Goal: Task Accomplishment & Management: Manage account settings

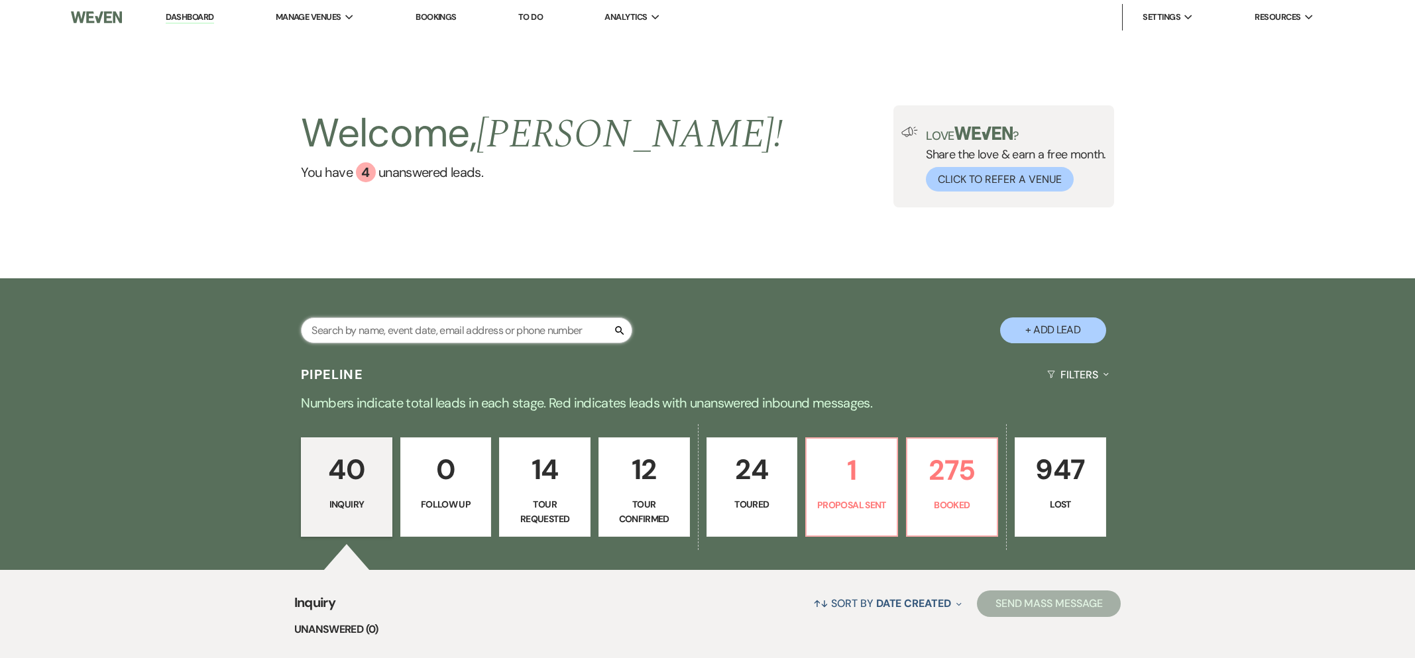
click at [416, 331] on input "text" at bounding box center [466, 330] width 331 height 26
type input "[PERSON_NAME]"
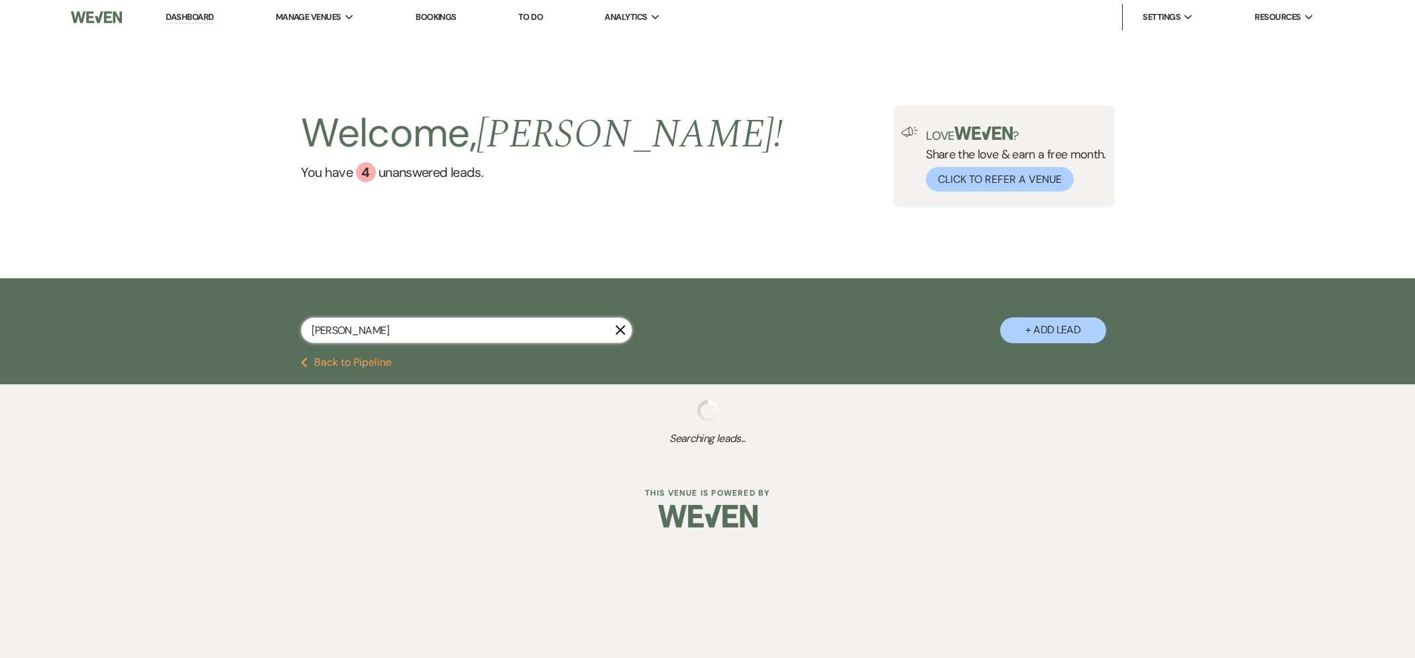
select select "8"
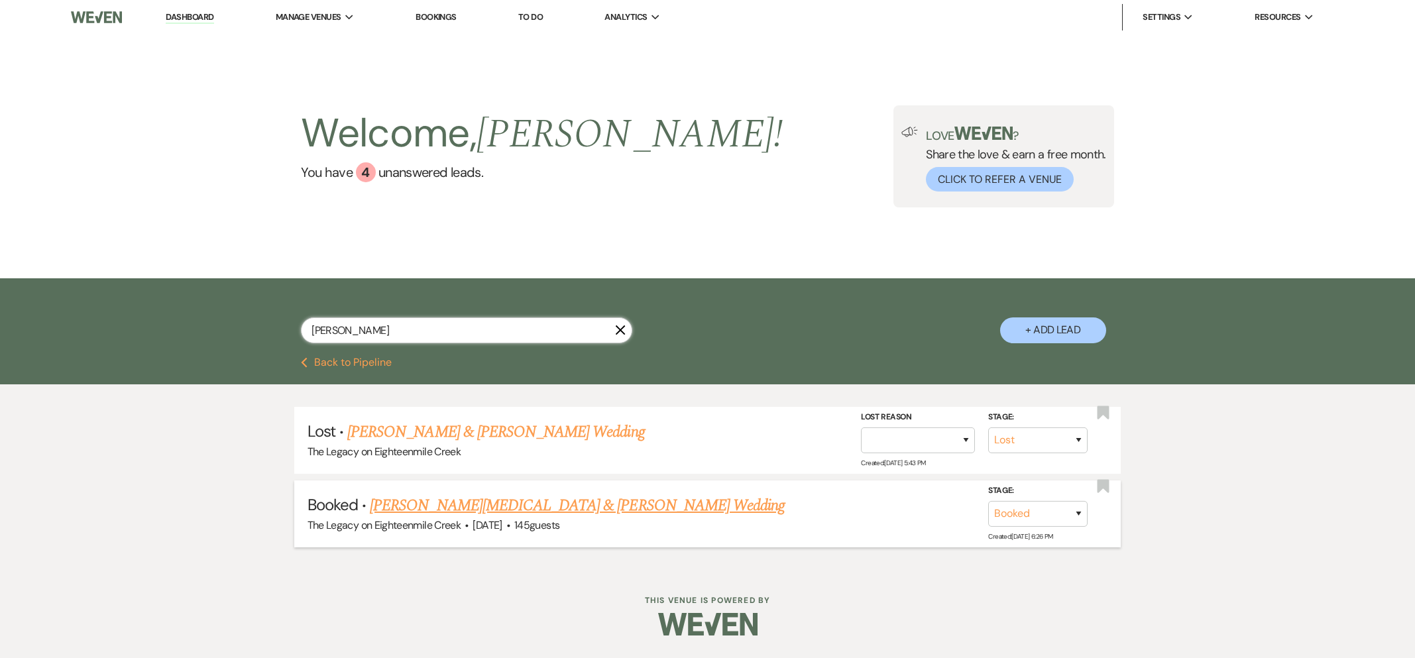
type input "[PERSON_NAME]"
click at [453, 508] on link "[PERSON_NAME][MEDICAL_DATA] & [PERSON_NAME] Wedding" at bounding box center [577, 506] width 415 height 24
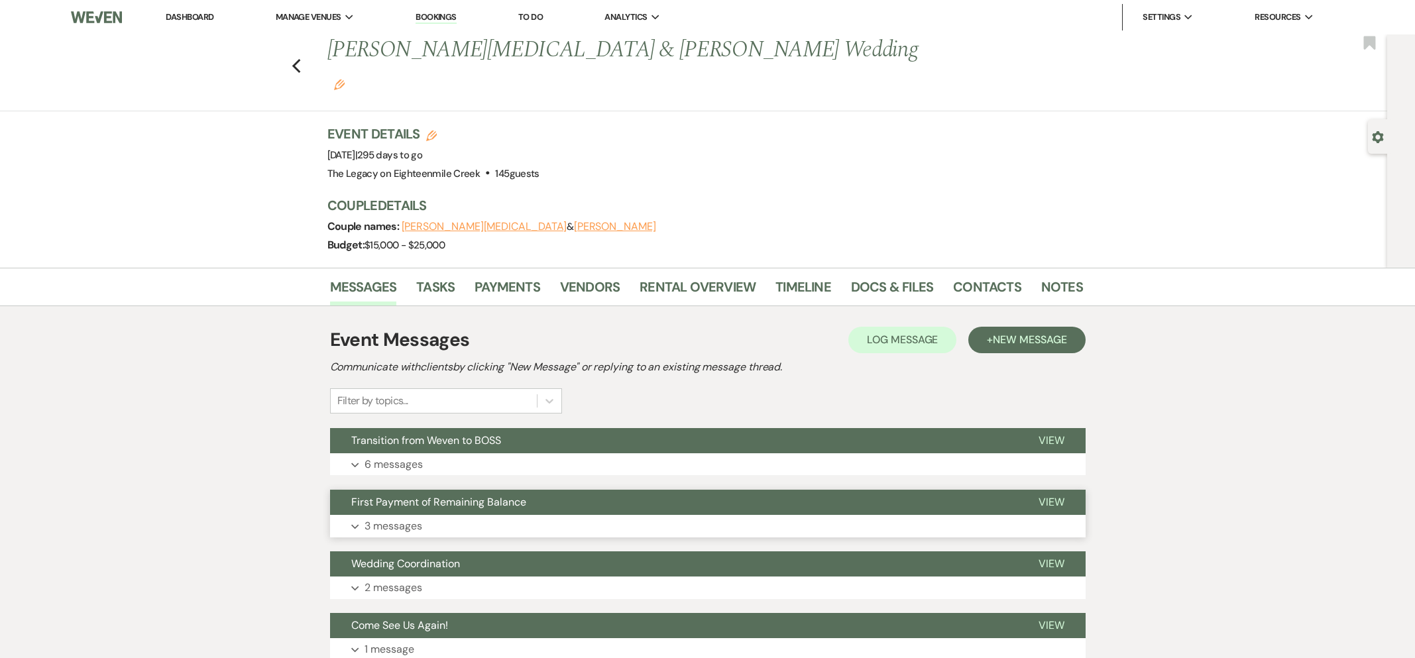
click at [605, 490] on button "First Payment of Remaining Balance" at bounding box center [673, 502] width 687 height 25
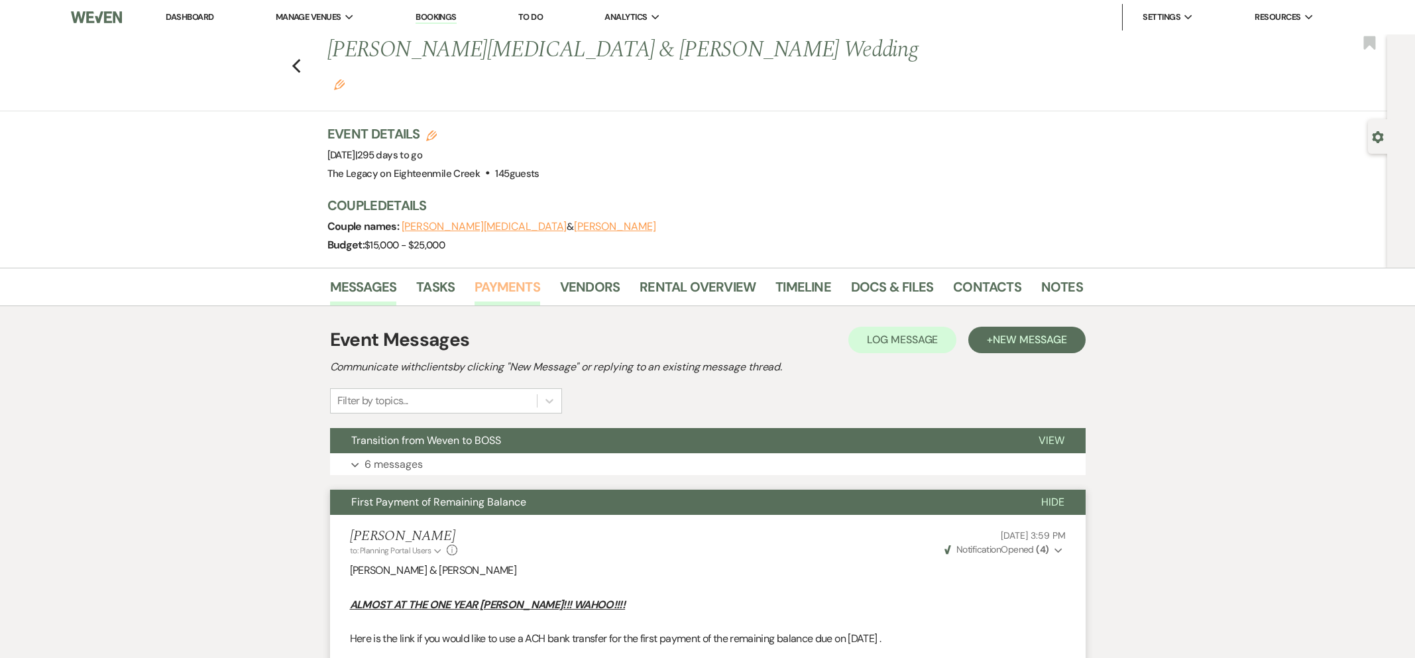
click at [517, 276] on link "Payments" at bounding box center [508, 290] width 66 height 29
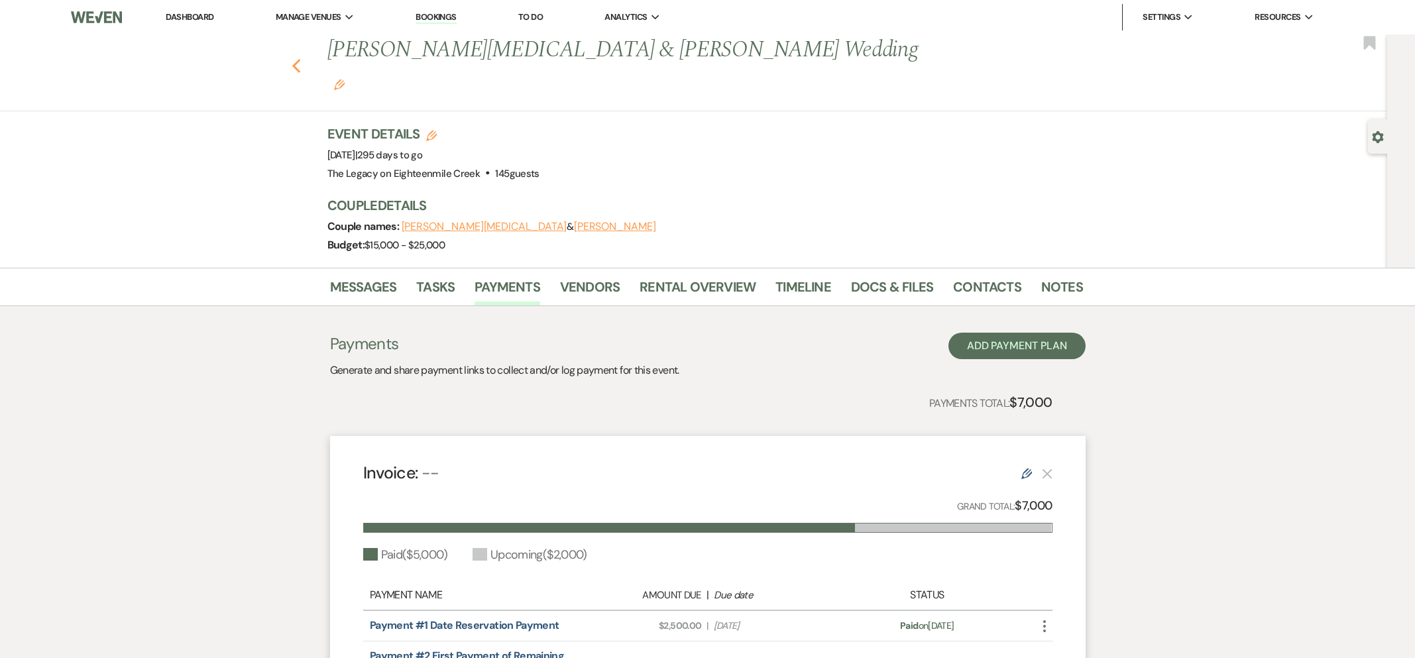
click at [299, 58] on icon "Previous" at bounding box center [297, 66] width 10 height 16
select select "8"
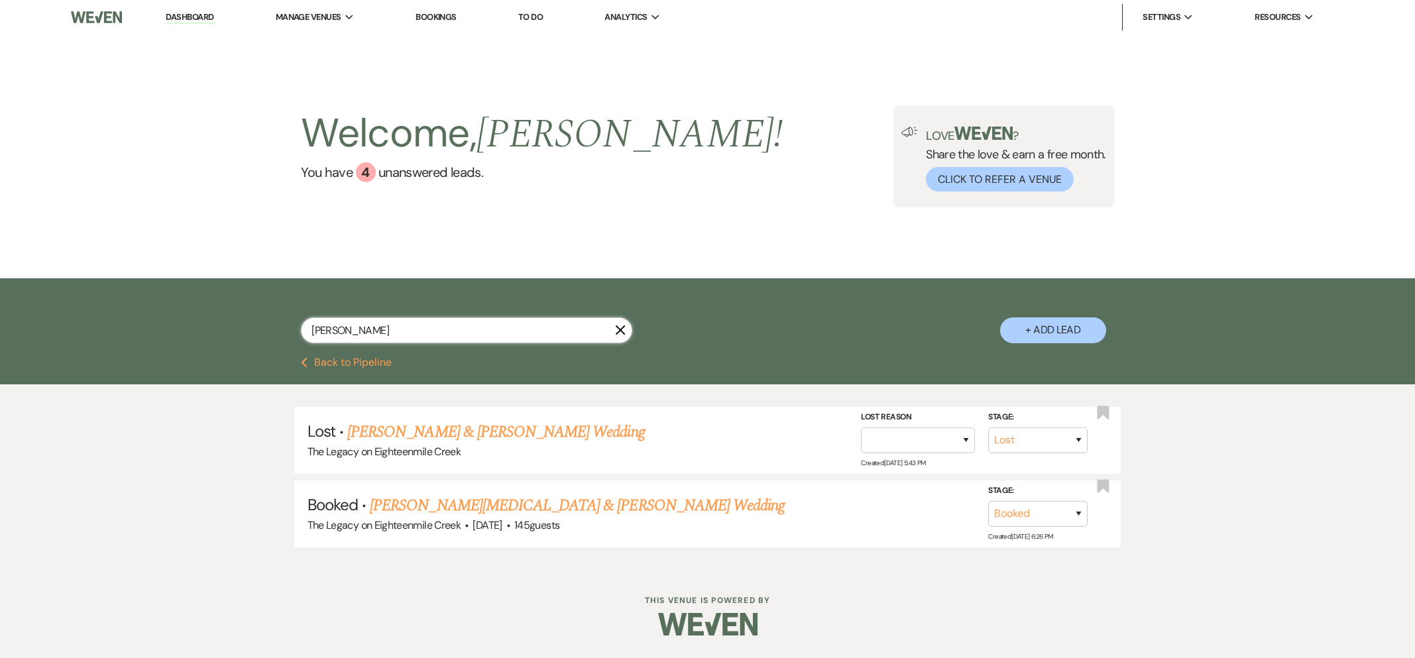
click at [363, 329] on input "[PERSON_NAME]" at bounding box center [466, 330] width 331 height 26
click at [362, 329] on input "[PERSON_NAME]" at bounding box center [466, 330] width 331 height 26
type input "abby"
select select "8"
select select "10"
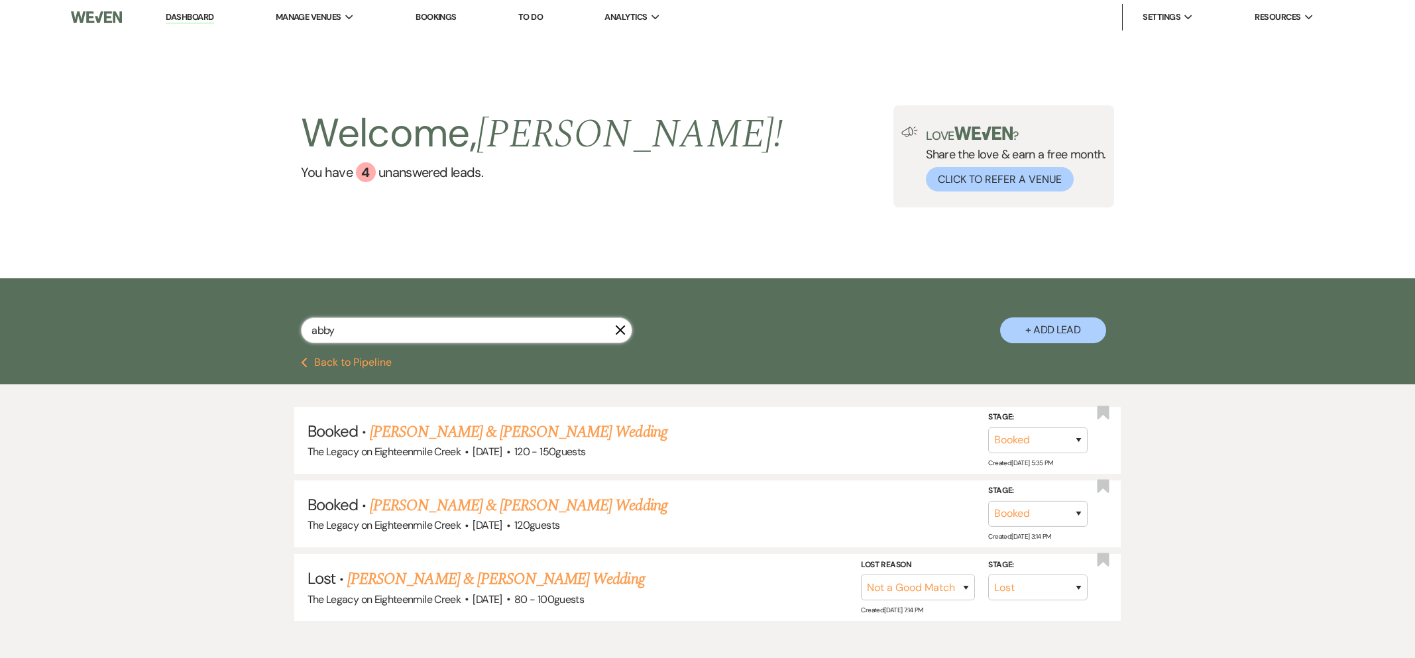
drag, startPoint x: 366, startPoint y: 328, endPoint x: 280, endPoint y: 331, distance: 86.2
click at [280, 331] on div "abby X + Add Lead" at bounding box center [708, 319] width 954 height 69
type input "[PERSON_NAME]"
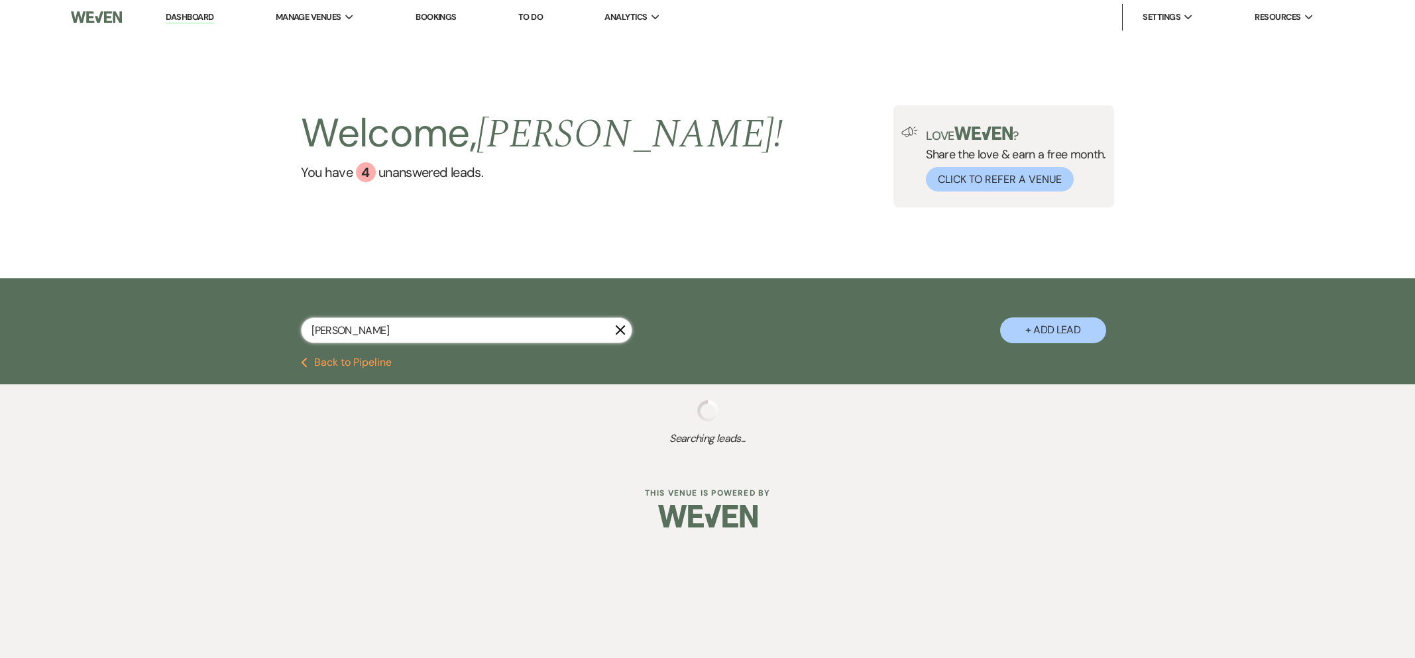
select select "8"
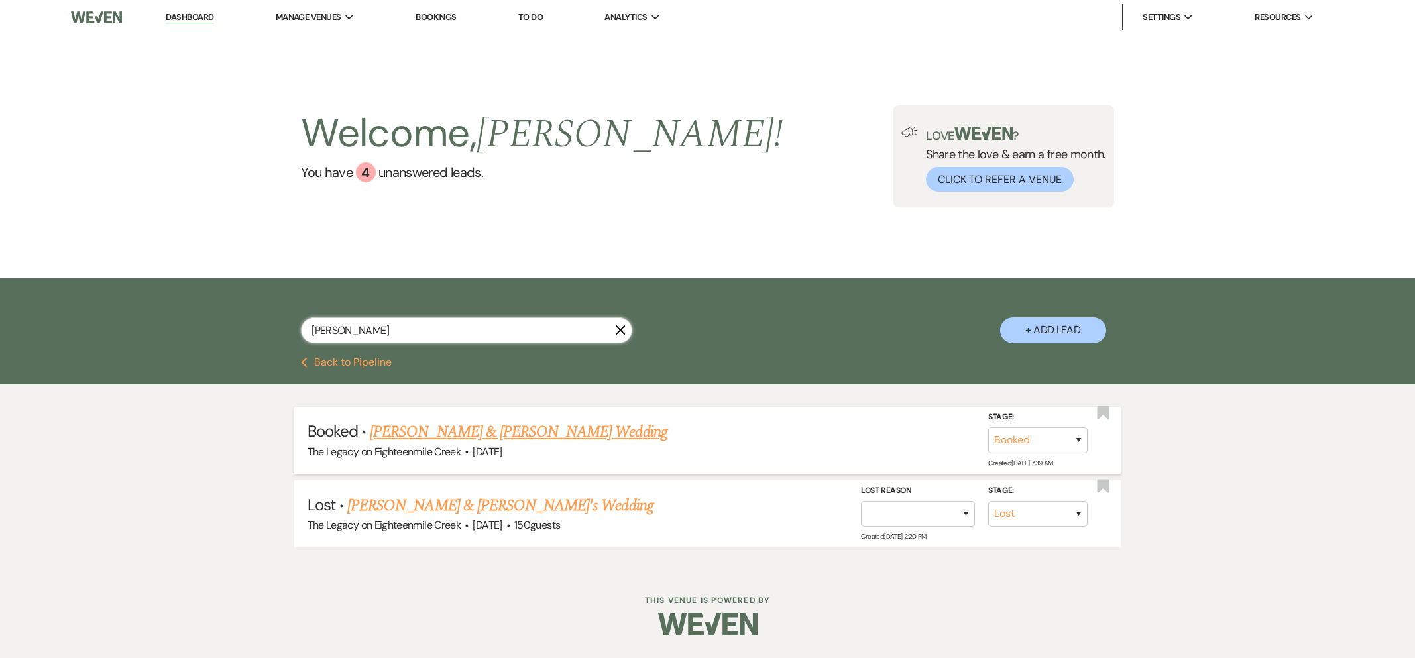
type input "[PERSON_NAME]"
click at [418, 436] on link "[PERSON_NAME] & [PERSON_NAME] Wedding" at bounding box center [518, 432] width 297 height 24
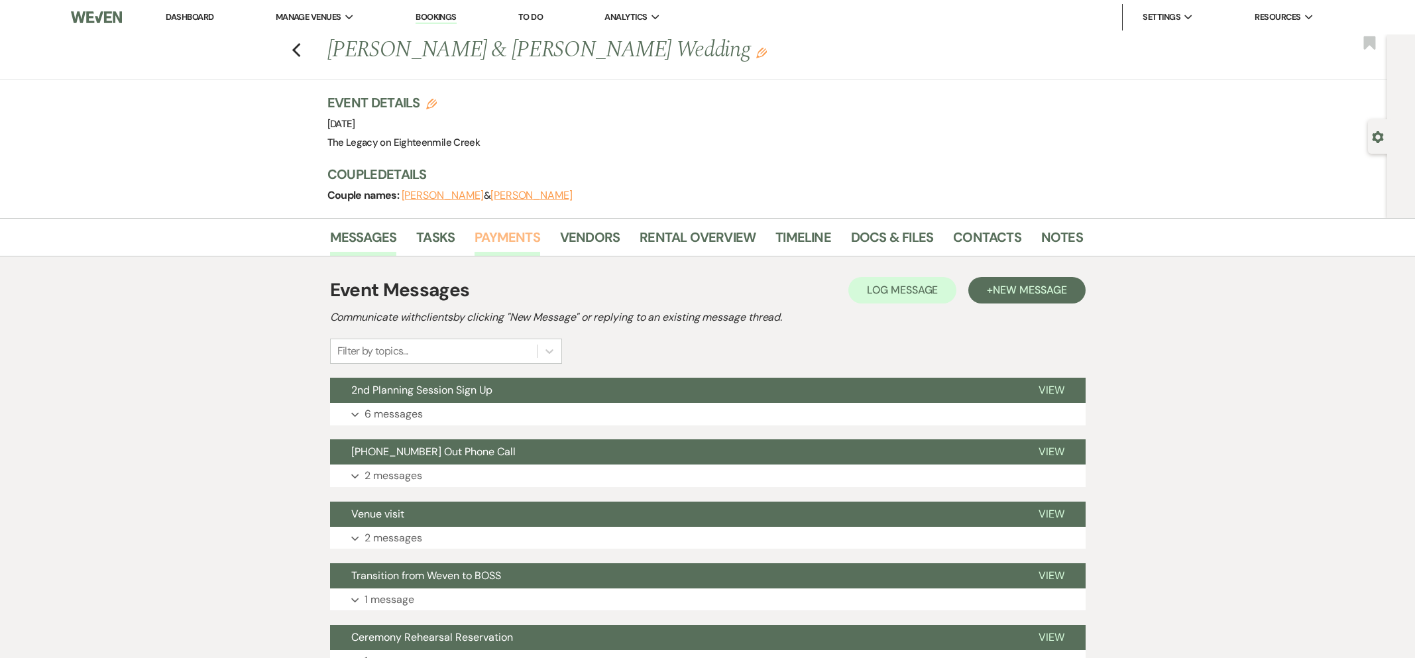
click at [522, 245] on link "Payments" at bounding box center [508, 241] width 66 height 29
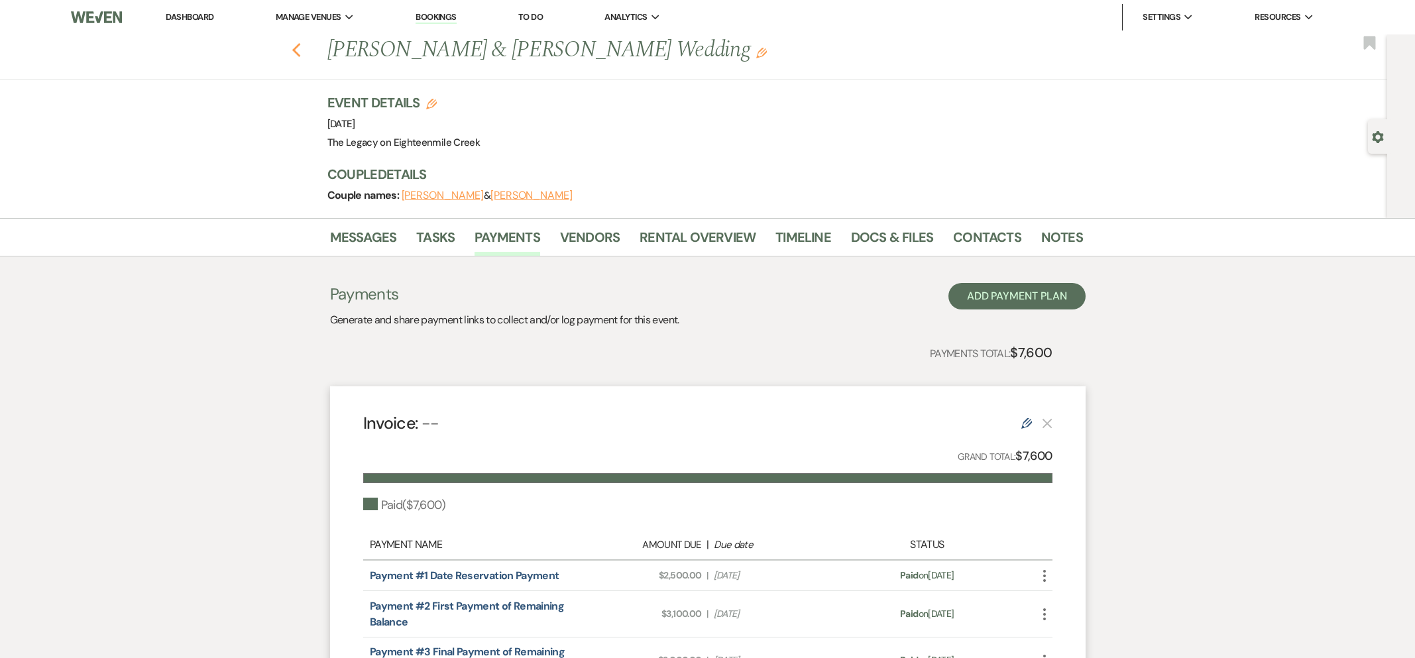
click at [298, 54] on use "button" at bounding box center [296, 50] width 9 height 15
select select "8"
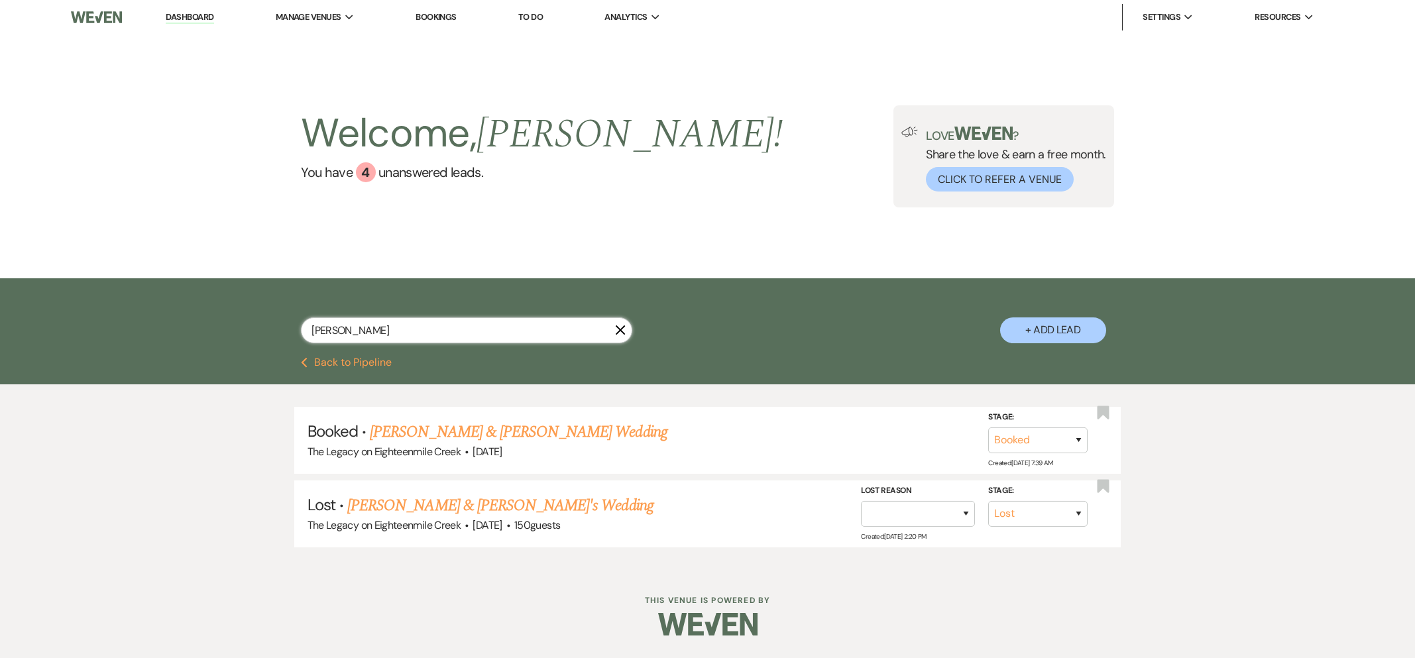
drag, startPoint x: 360, startPoint y: 325, endPoint x: 257, endPoint y: 321, distance: 102.8
click at [257, 321] on div "[PERSON_NAME] X + Add Lead" at bounding box center [708, 319] width 954 height 69
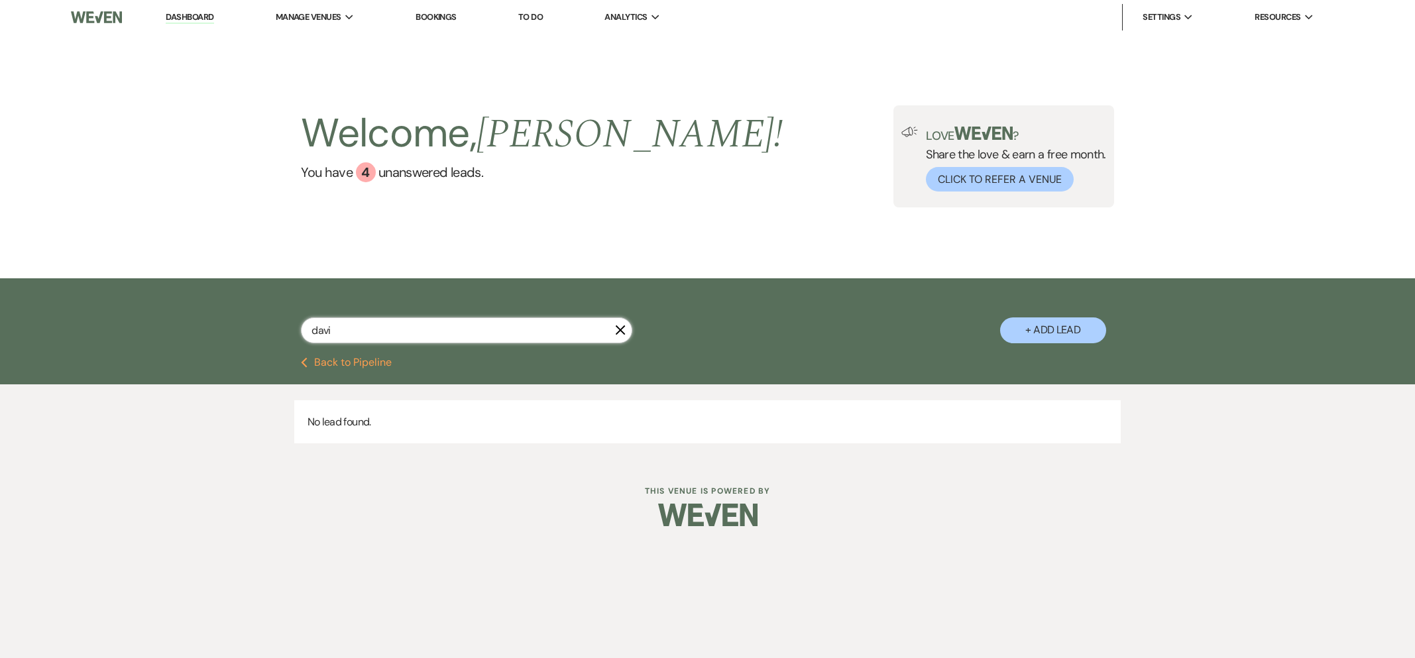
type input "[PERSON_NAME]"
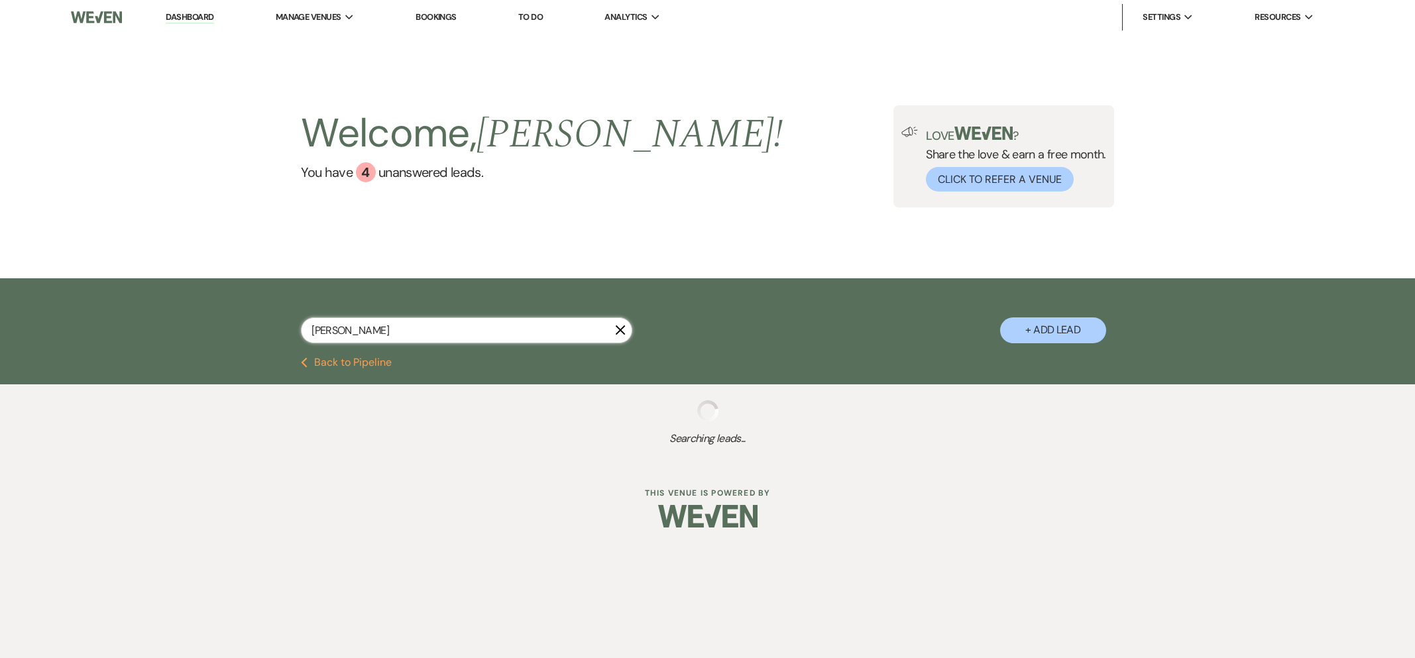
select select "8"
select select "11"
select select "8"
select select "4"
select select "8"
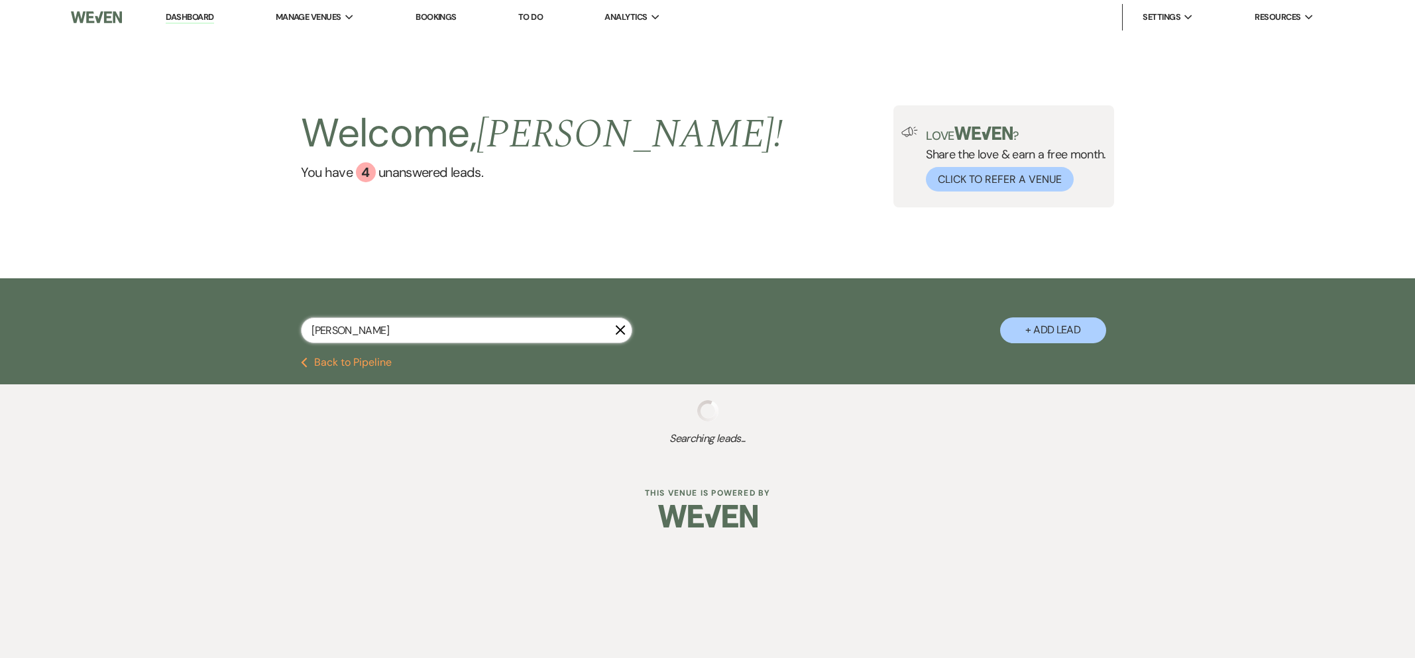
select select "10"
select select "8"
select select "5"
select select "8"
select select "6"
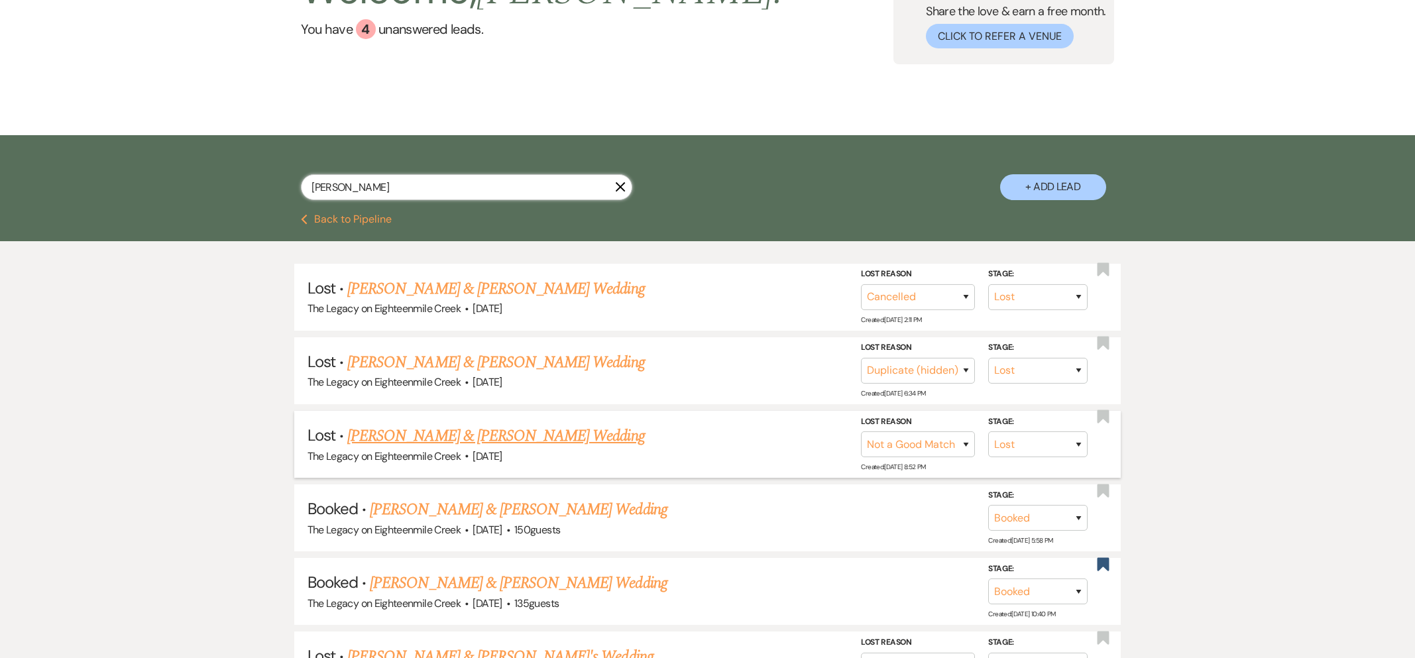
scroll to position [145, 0]
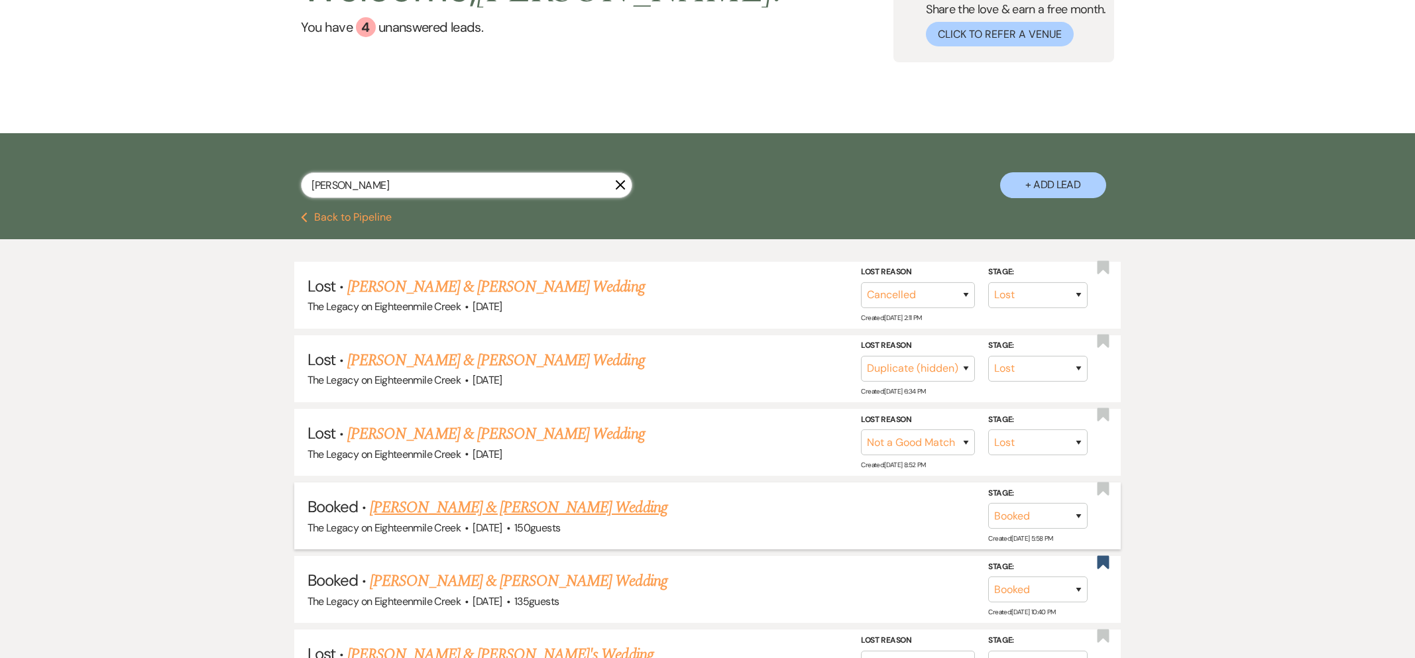
type input "[PERSON_NAME]"
click at [512, 501] on link "[PERSON_NAME] & [PERSON_NAME] Wedding" at bounding box center [518, 508] width 297 height 24
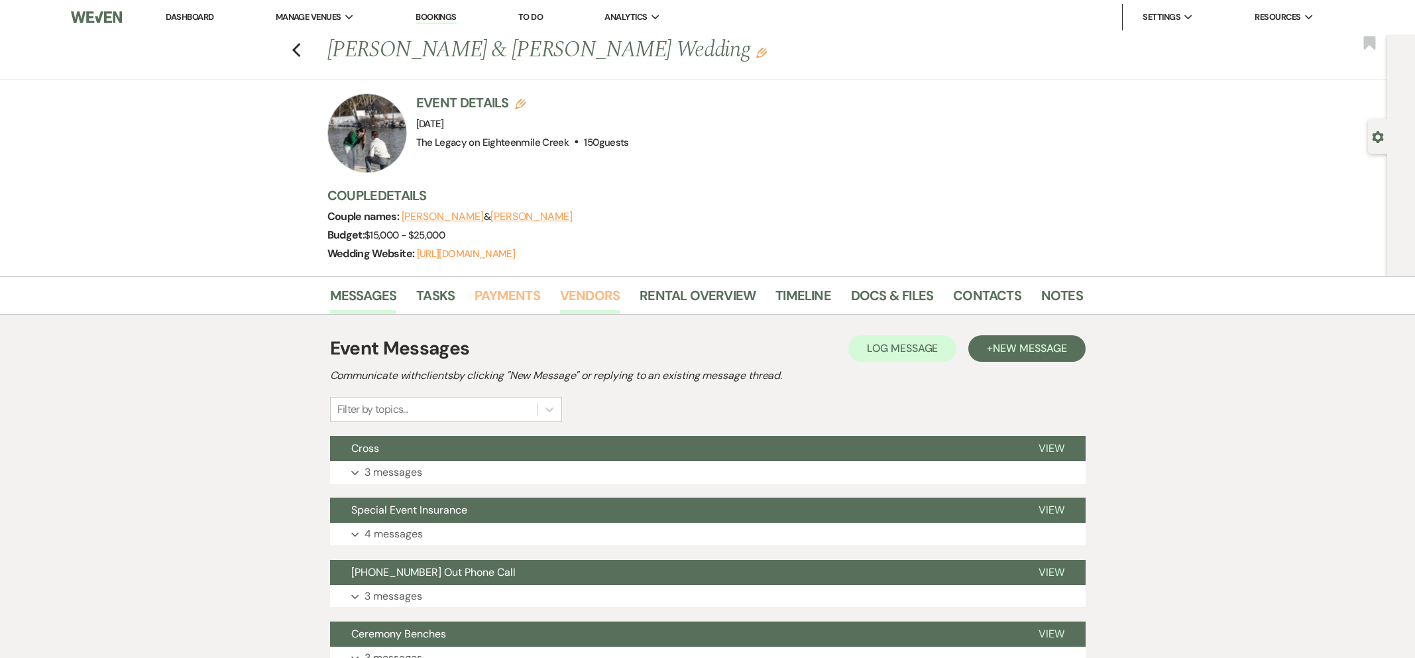
drag, startPoint x: 493, startPoint y: 290, endPoint x: 568, endPoint y: 312, distance: 78.2
click at [493, 290] on link "Payments" at bounding box center [508, 299] width 66 height 29
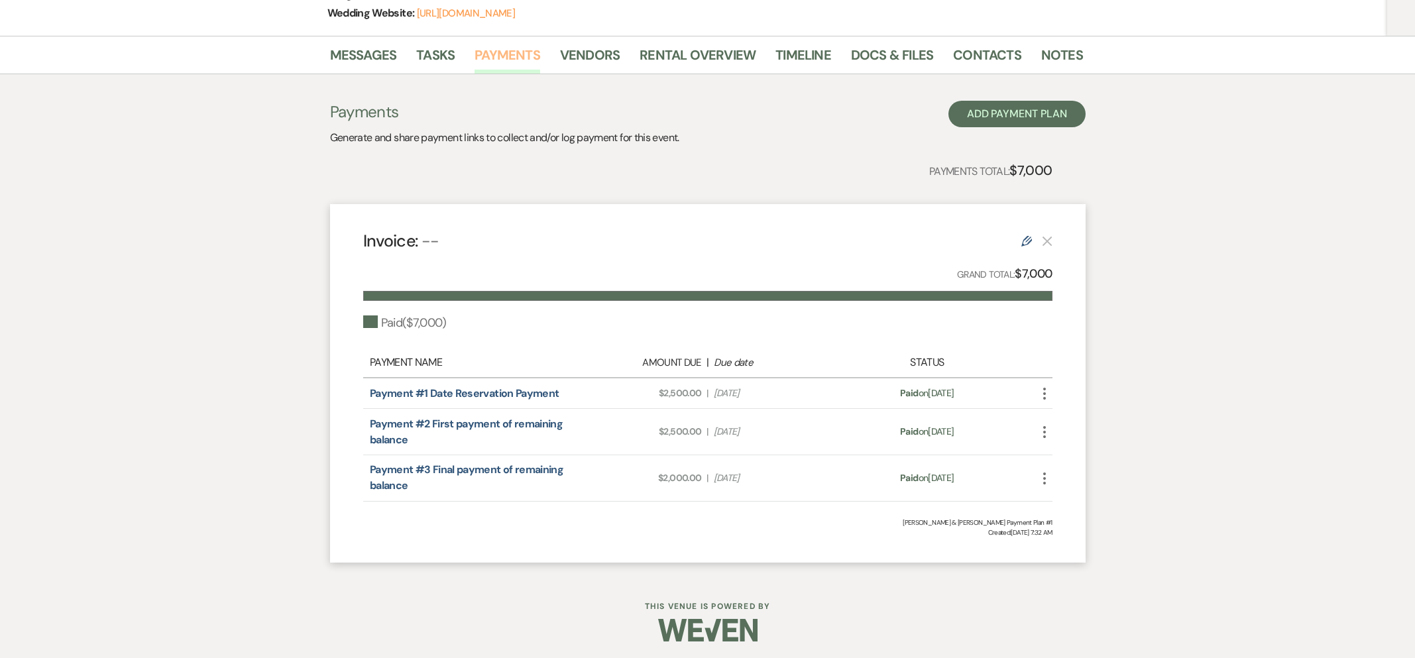
scroll to position [243, 0]
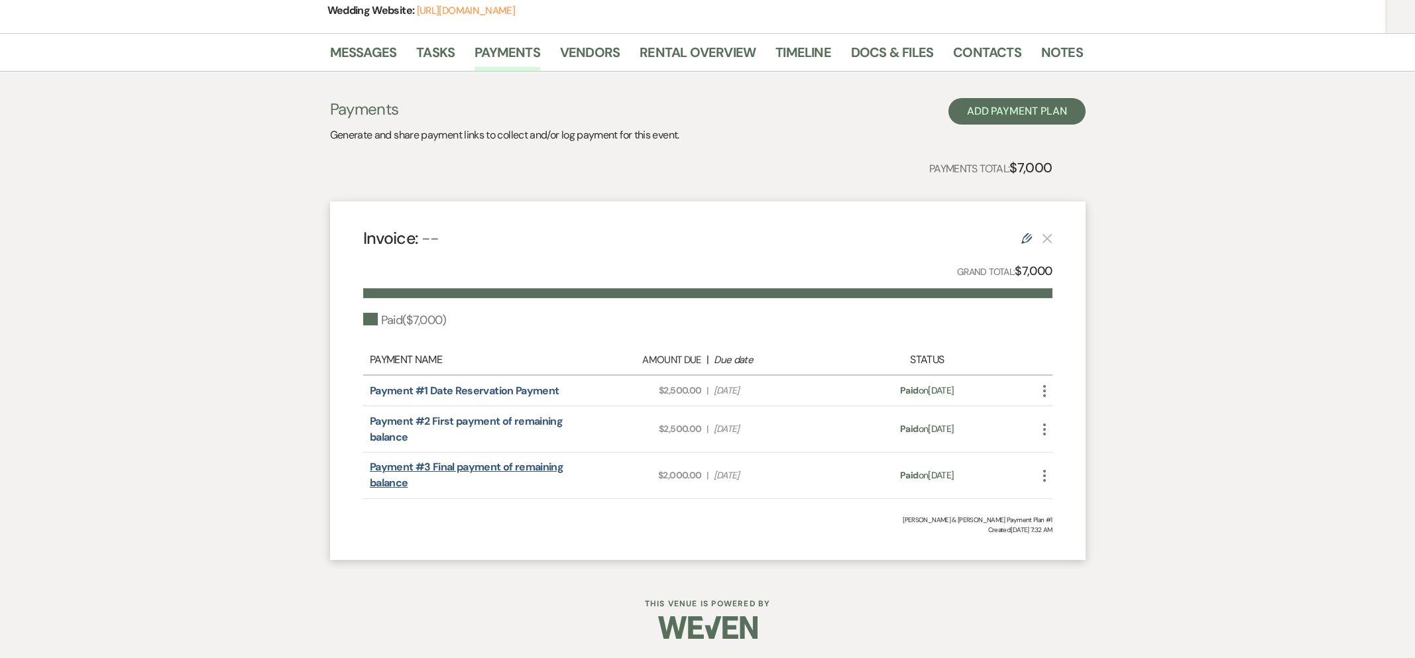
click at [392, 471] on link "Payment #3 Final payment of remaining balance" at bounding box center [467, 475] width 194 height 30
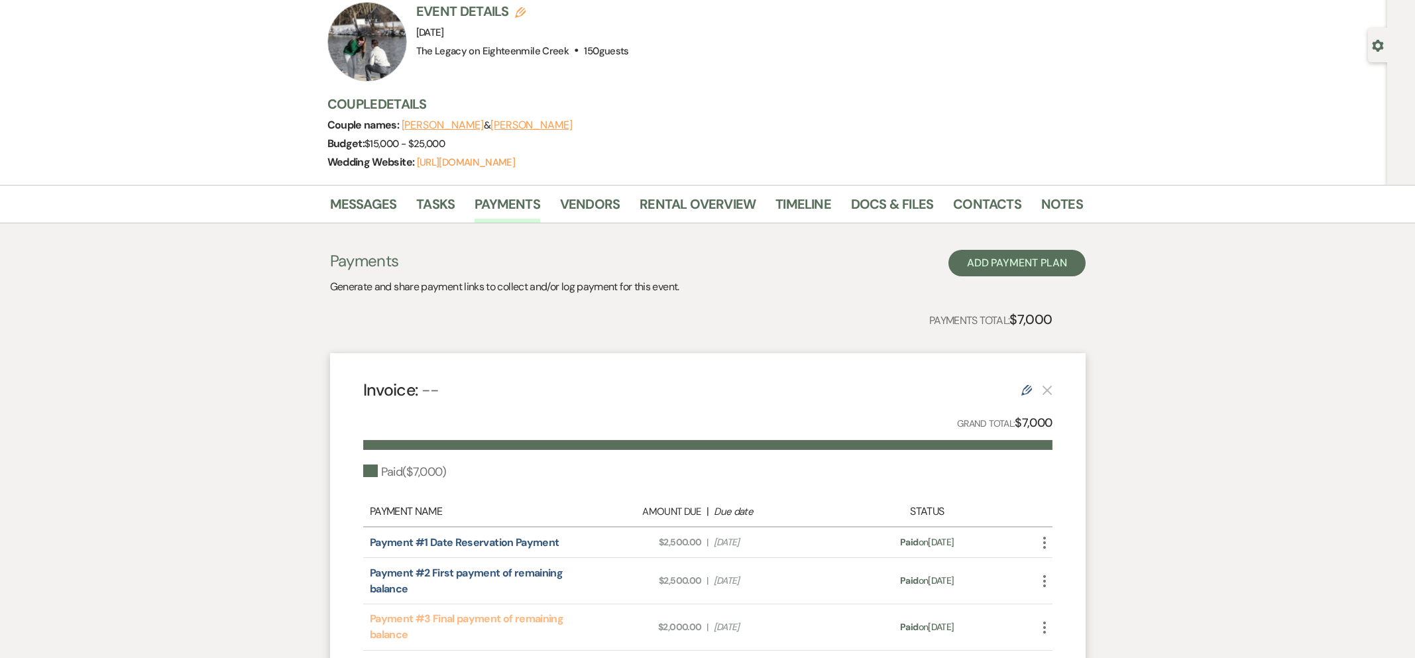
scroll to position [0, 0]
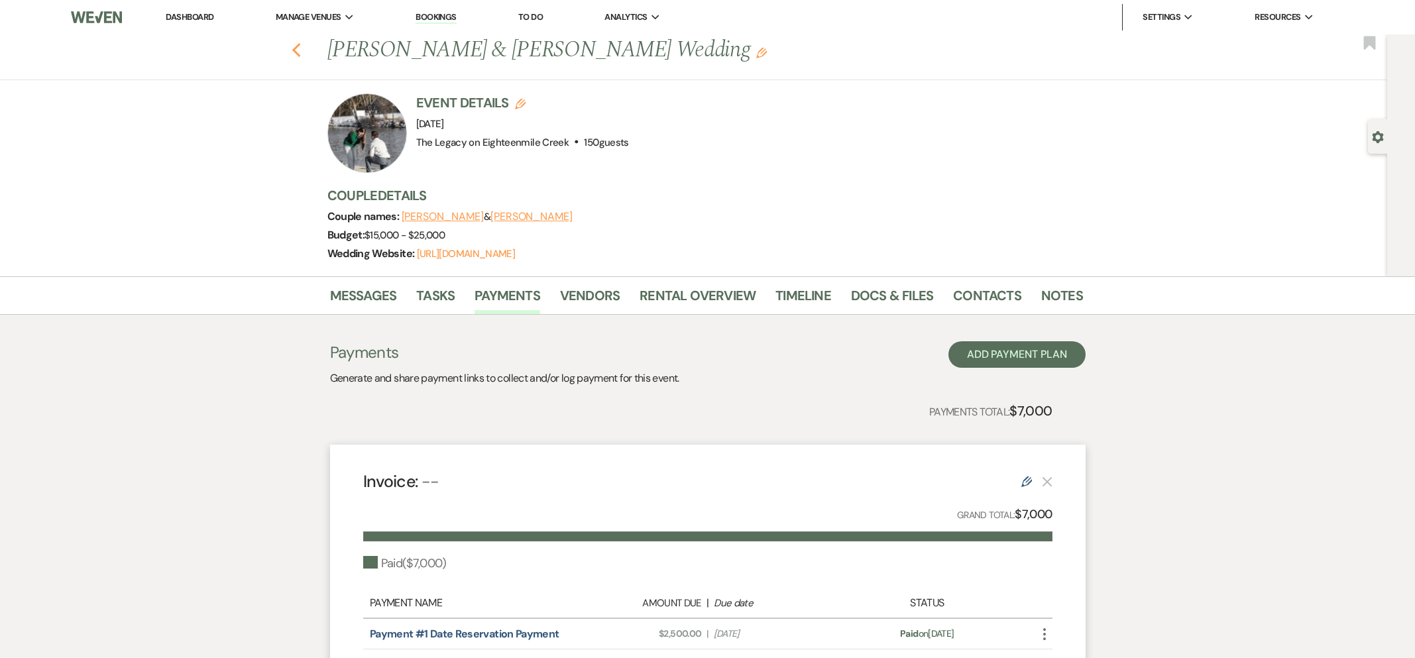
click at [296, 52] on use "button" at bounding box center [296, 50] width 9 height 15
select select "8"
select select "11"
select select "8"
select select "4"
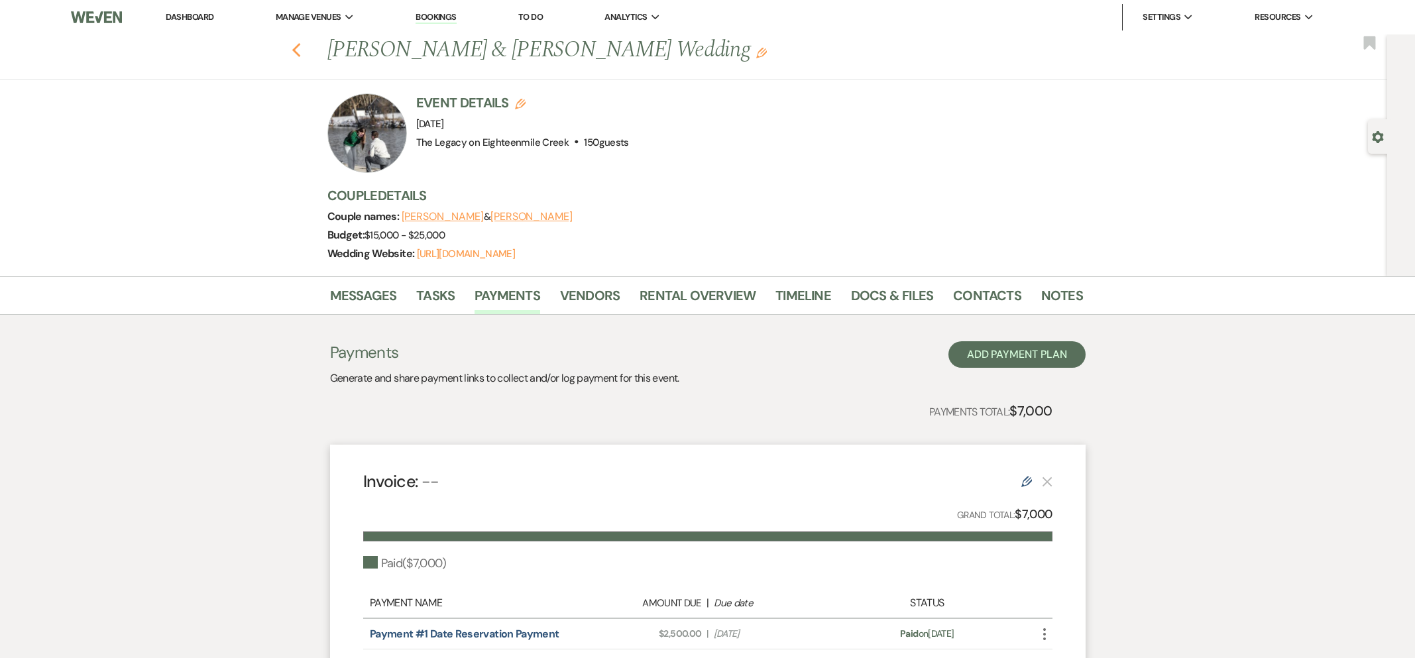
select select "8"
select select "10"
select select "8"
select select "5"
select select "8"
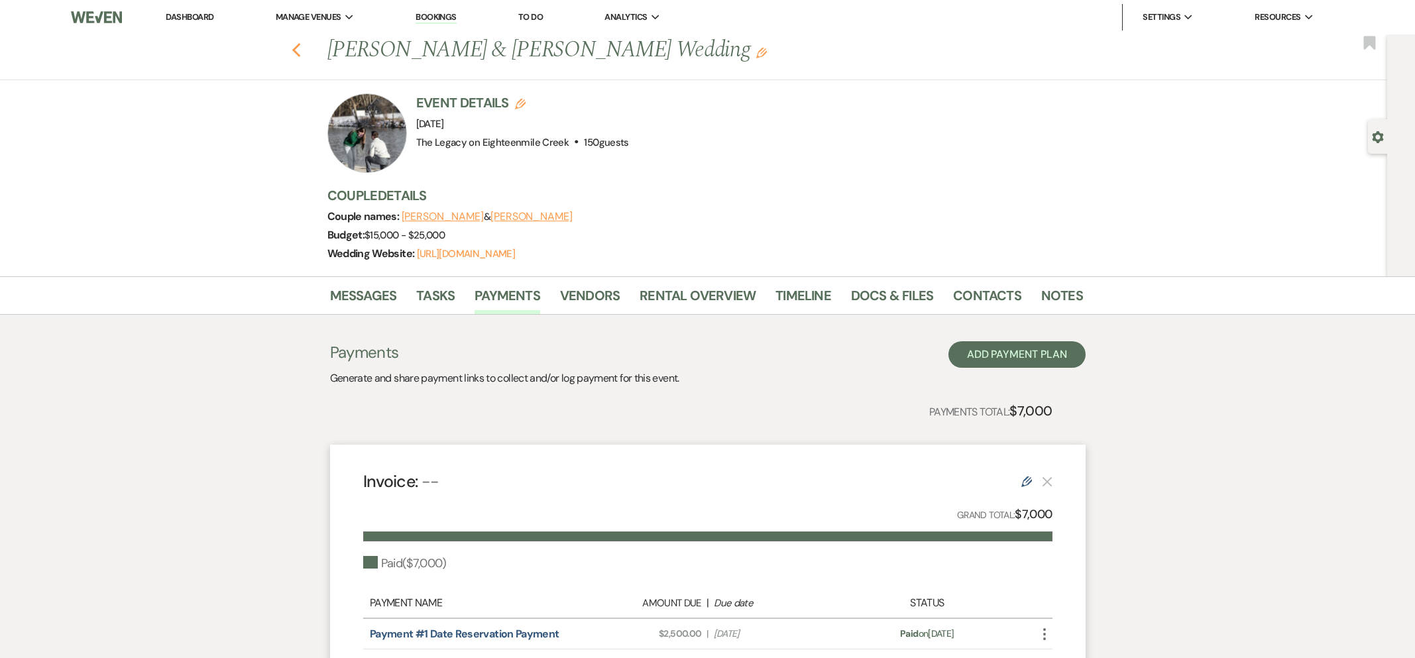
select select "6"
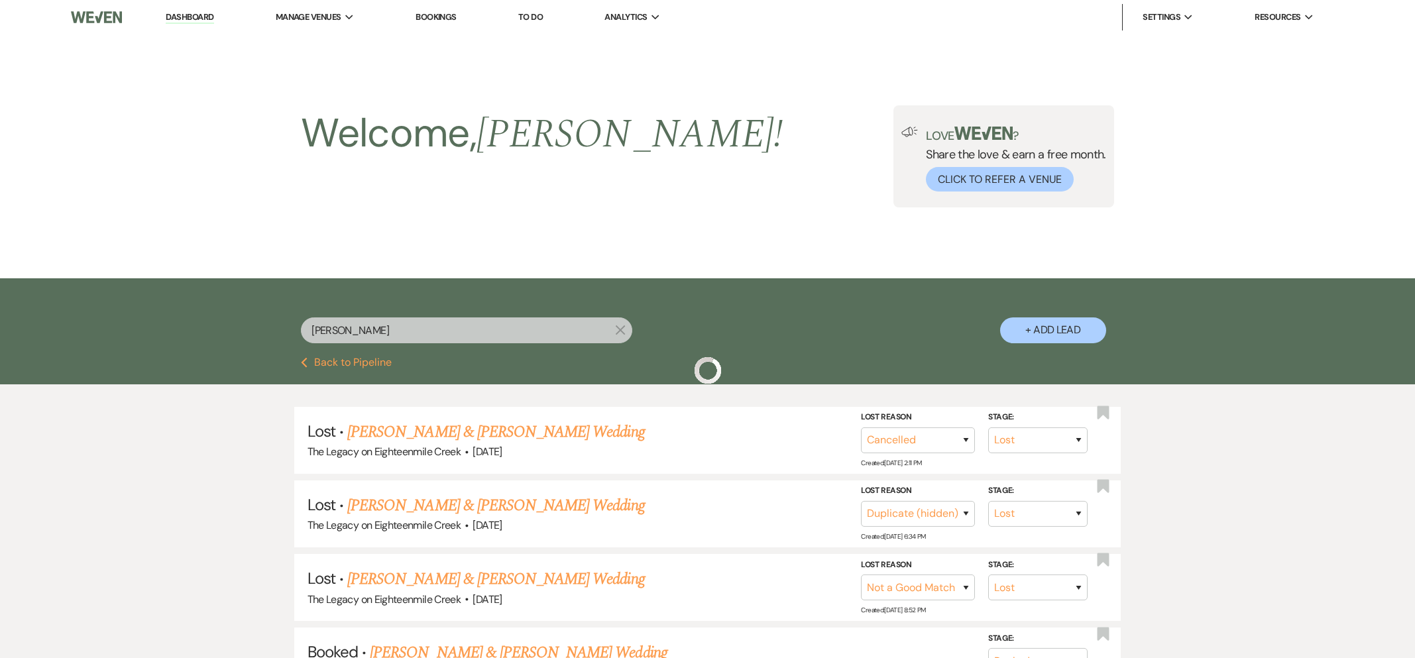
scroll to position [145, 0]
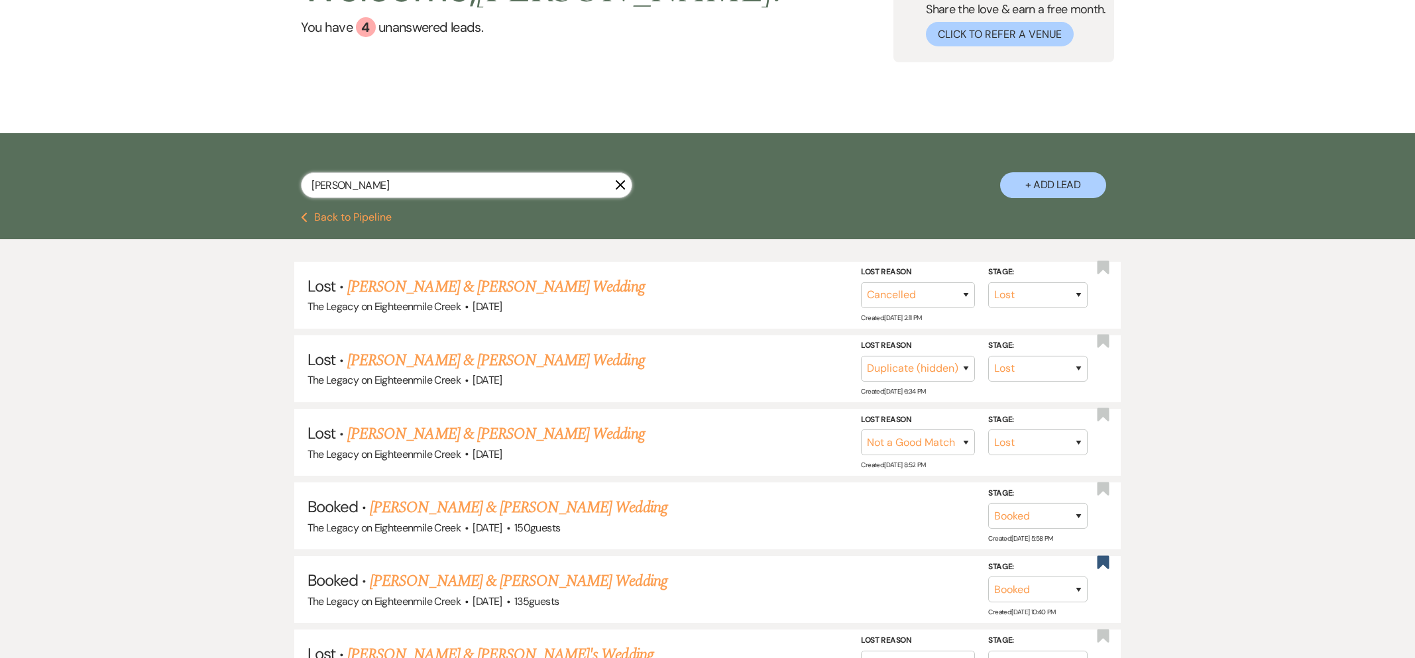
drag, startPoint x: 345, startPoint y: 187, endPoint x: 236, endPoint y: 186, distance: 109.4
click at [236, 186] on div "[PERSON_NAME] X + Add Lead" at bounding box center [708, 174] width 954 height 69
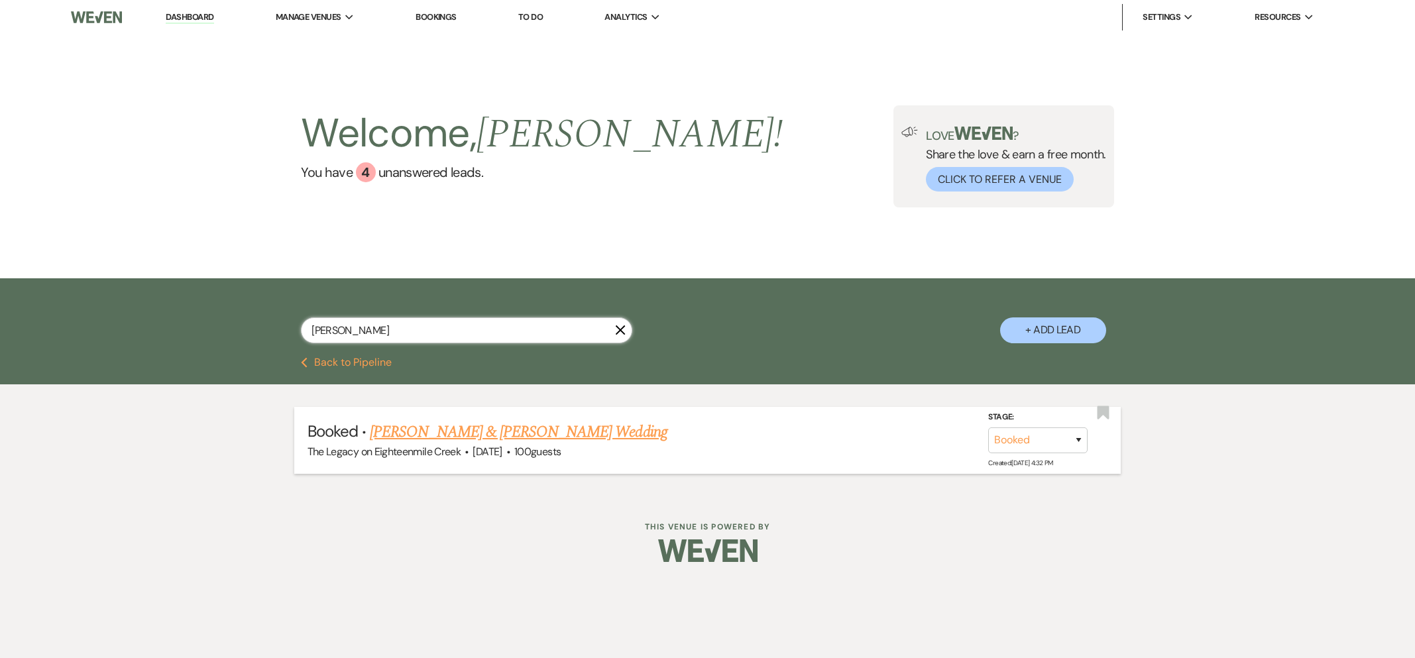
type input "[PERSON_NAME]"
click at [495, 429] on link "[PERSON_NAME] & [PERSON_NAME] Wedding" at bounding box center [518, 432] width 297 height 24
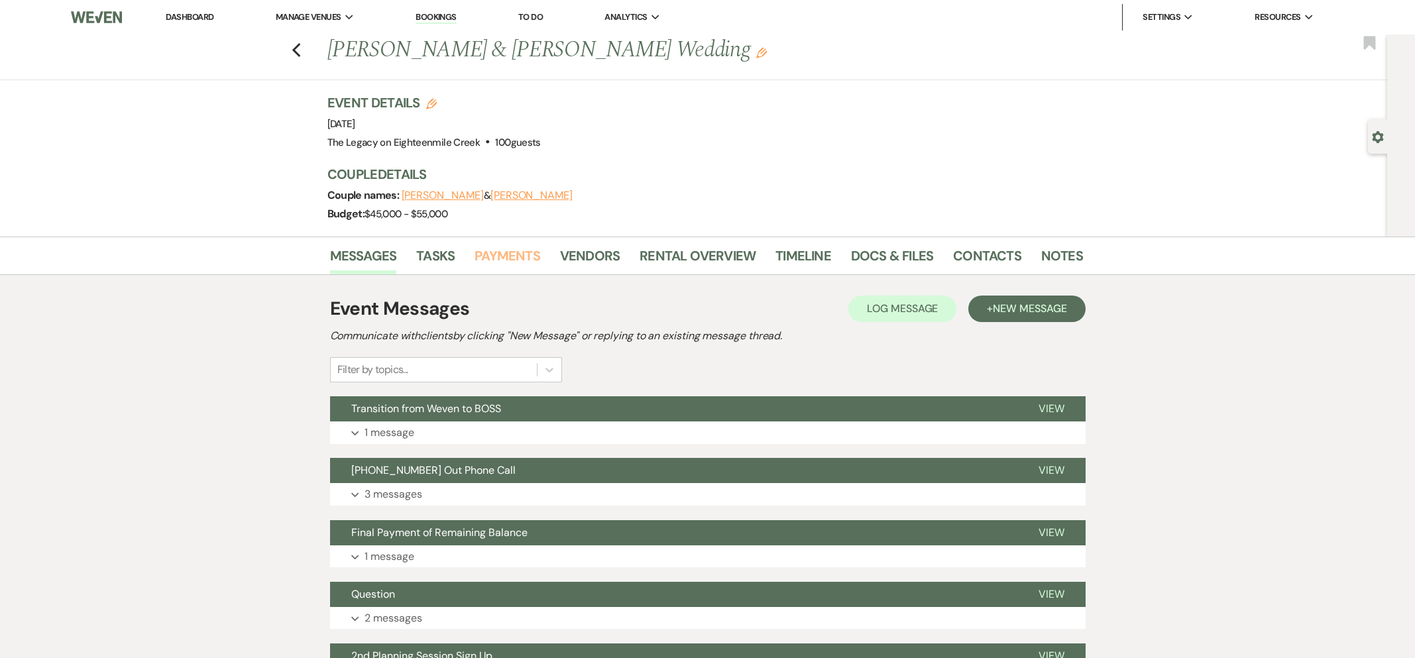
drag, startPoint x: 503, startPoint y: 254, endPoint x: 595, endPoint y: 418, distance: 188.1
click at [503, 254] on link "Payments" at bounding box center [508, 259] width 66 height 29
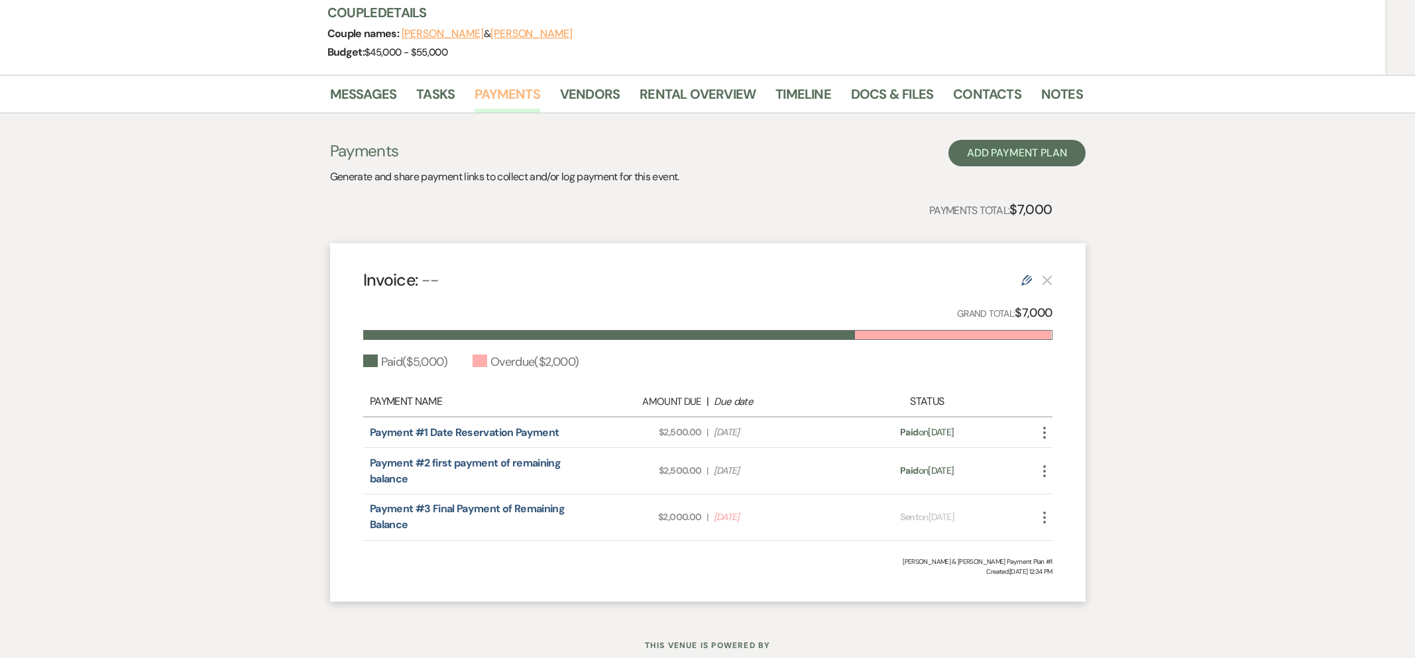
scroll to position [160, 0]
click at [1046, 520] on icon "More" at bounding box center [1045, 519] width 16 height 16
click at [1062, 569] on icon "Check Mark" at bounding box center [1058, 567] width 11 height 11
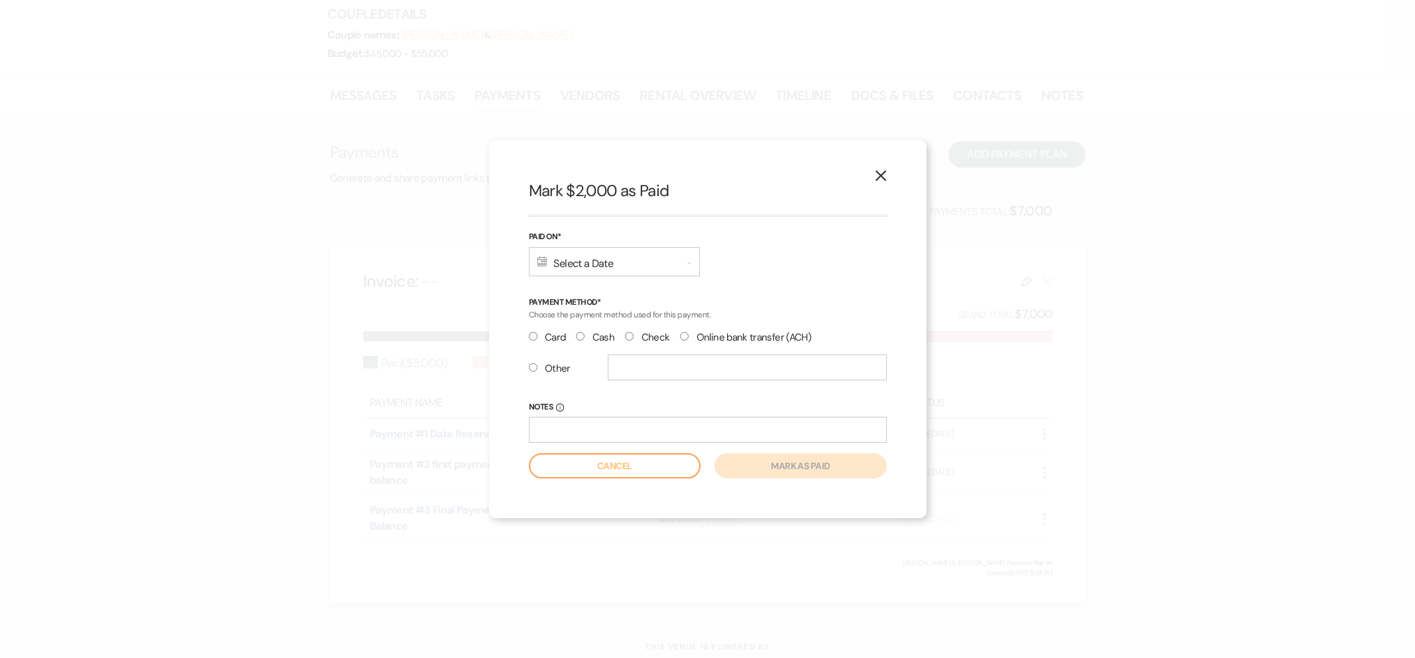
click at [573, 264] on div "Calendar Select a Date Expand" at bounding box center [614, 261] width 171 height 29
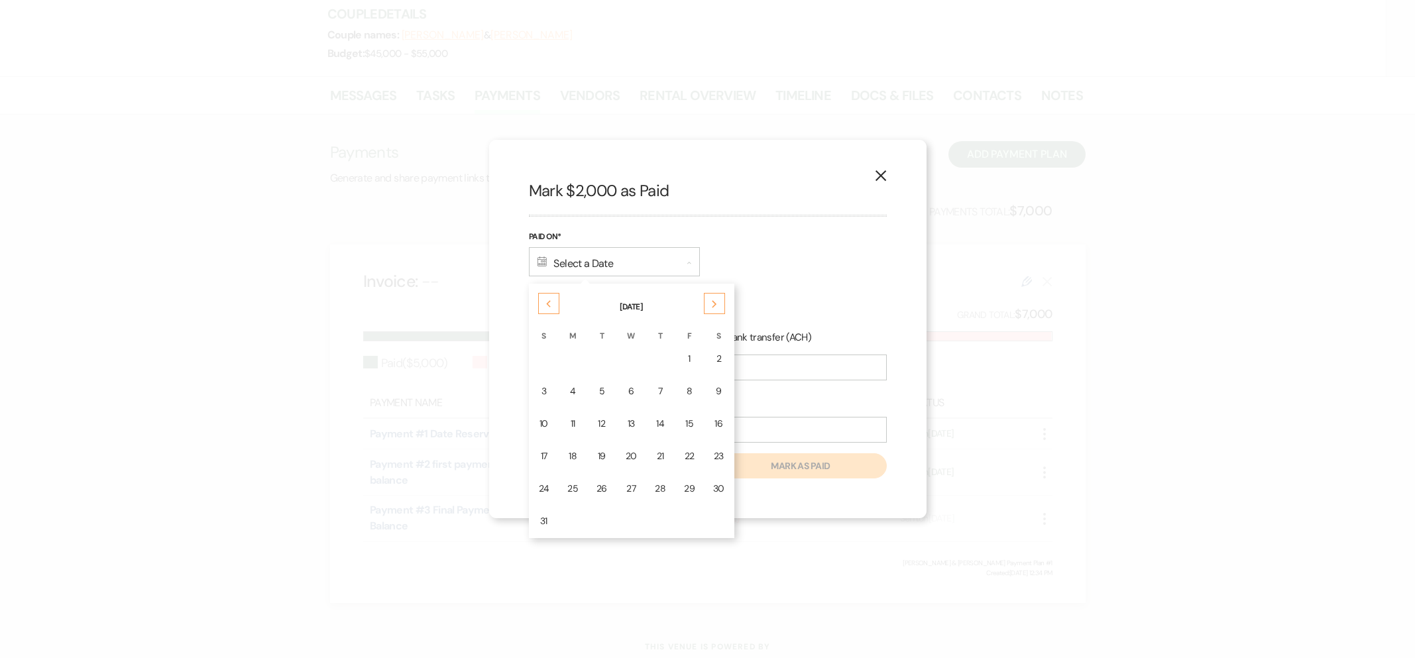
click at [543, 308] on div "Previous" at bounding box center [548, 303] width 21 height 21
click at [873, 174] on button "X" at bounding box center [881, 175] width 20 height 23
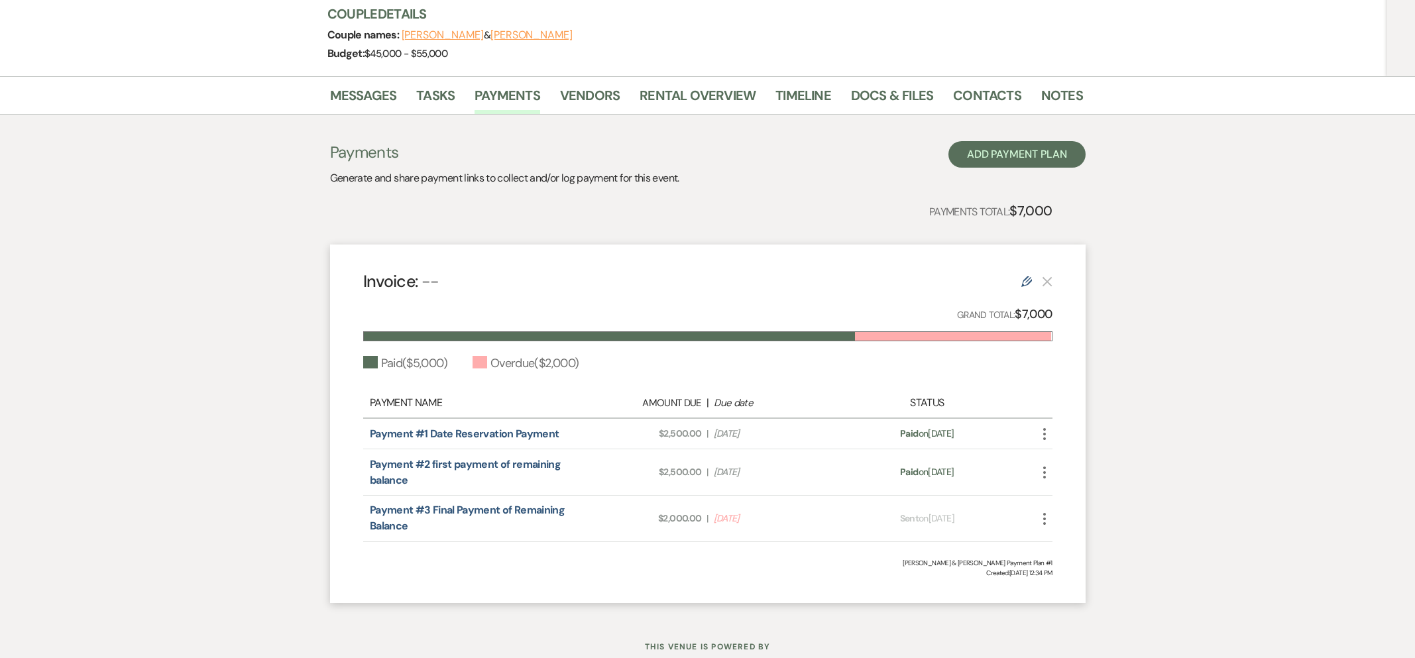
click at [1046, 521] on icon "More" at bounding box center [1045, 519] width 16 height 16
click at [1059, 569] on icon "Check Mark" at bounding box center [1058, 567] width 11 height 11
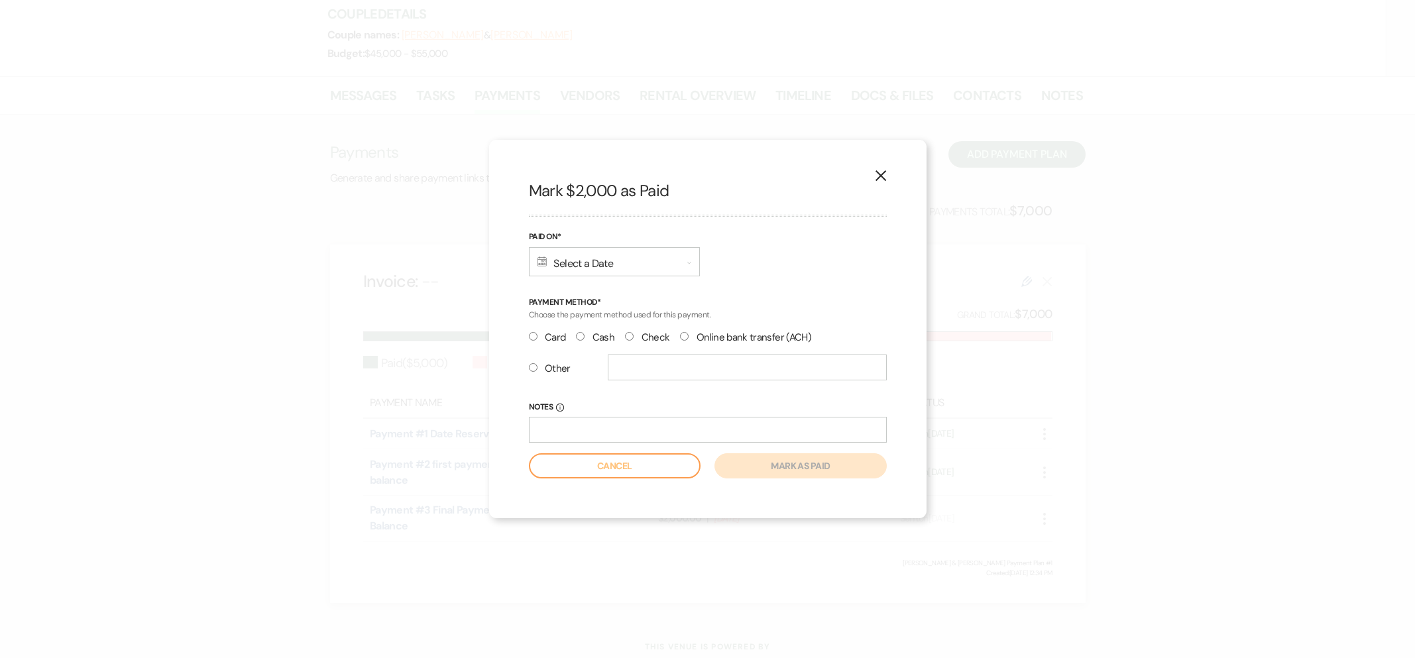
click at [570, 263] on div "Calendar Select a Date Expand" at bounding box center [614, 261] width 171 height 29
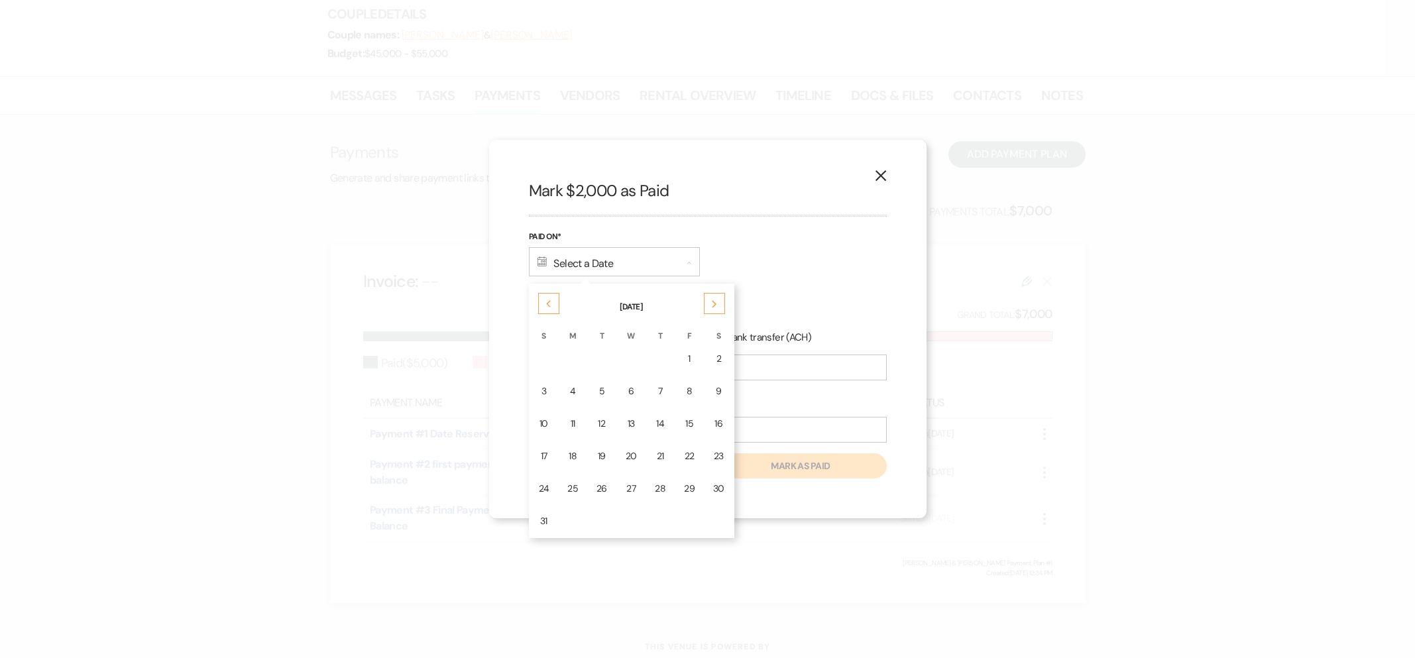
click at [545, 297] on div "Previous" at bounding box center [548, 303] width 21 height 21
click at [658, 394] on div "8" at bounding box center [660, 391] width 11 height 14
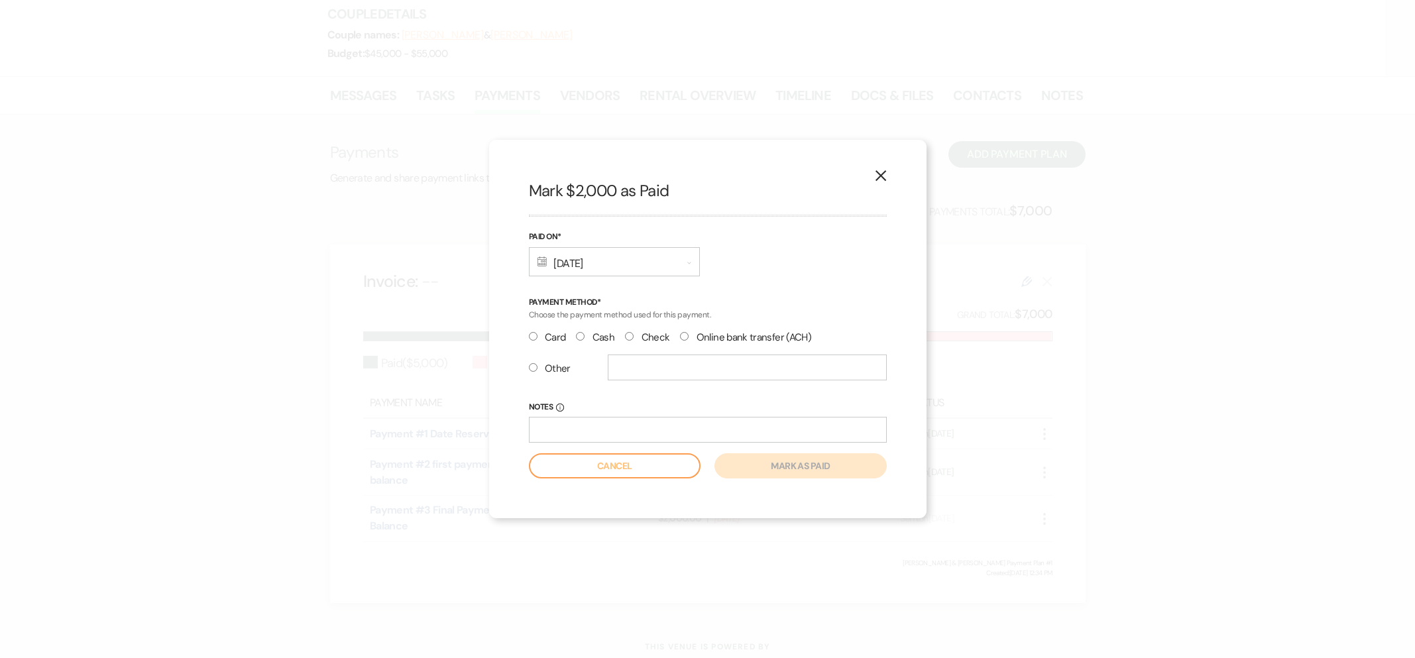
click at [588, 339] on label "Cash" at bounding box center [595, 338] width 38 height 18
click at [585, 339] on input "Cash" at bounding box center [580, 336] width 9 height 9
radio input "true"
click at [765, 458] on button "Mark as paid" at bounding box center [801, 465] width 172 height 25
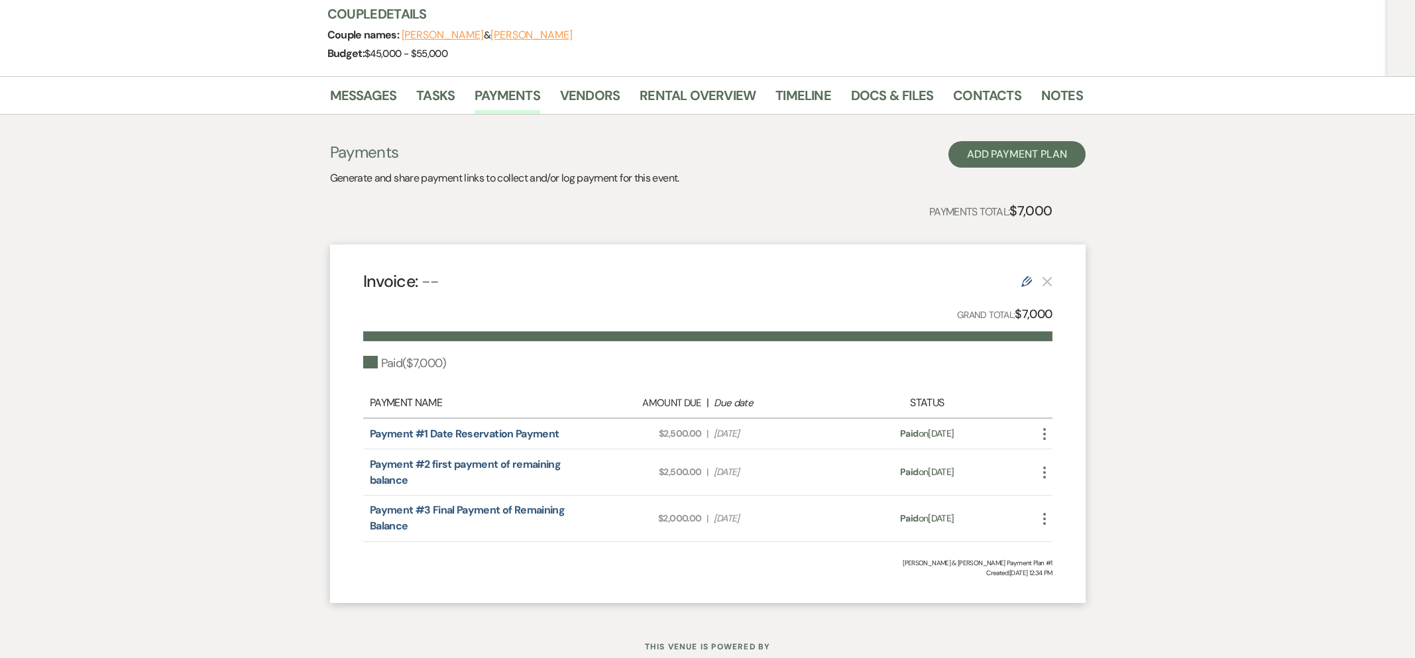
scroll to position [0, 0]
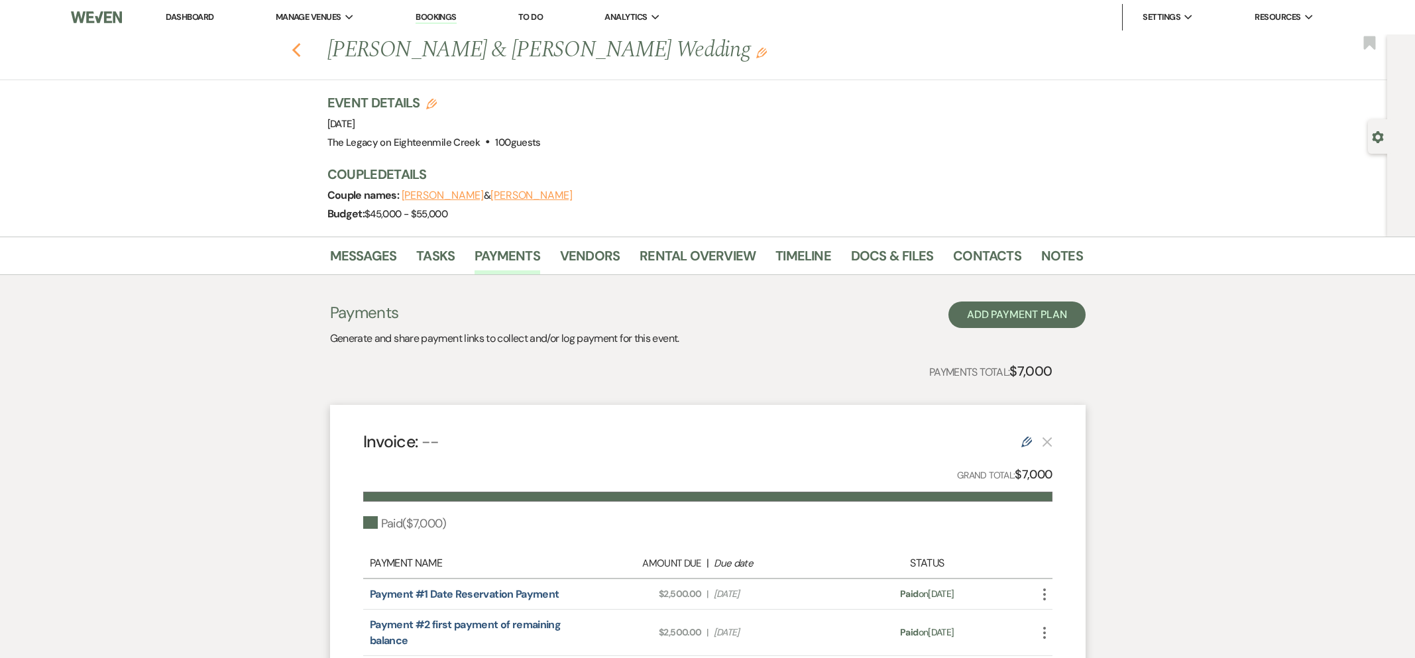
drag, startPoint x: 294, startPoint y: 55, endPoint x: 301, endPoint y: 56, distance: 7.3
click at [294, 55] on icon "Previous" at bounding box center [297, 50] width 10 height 16
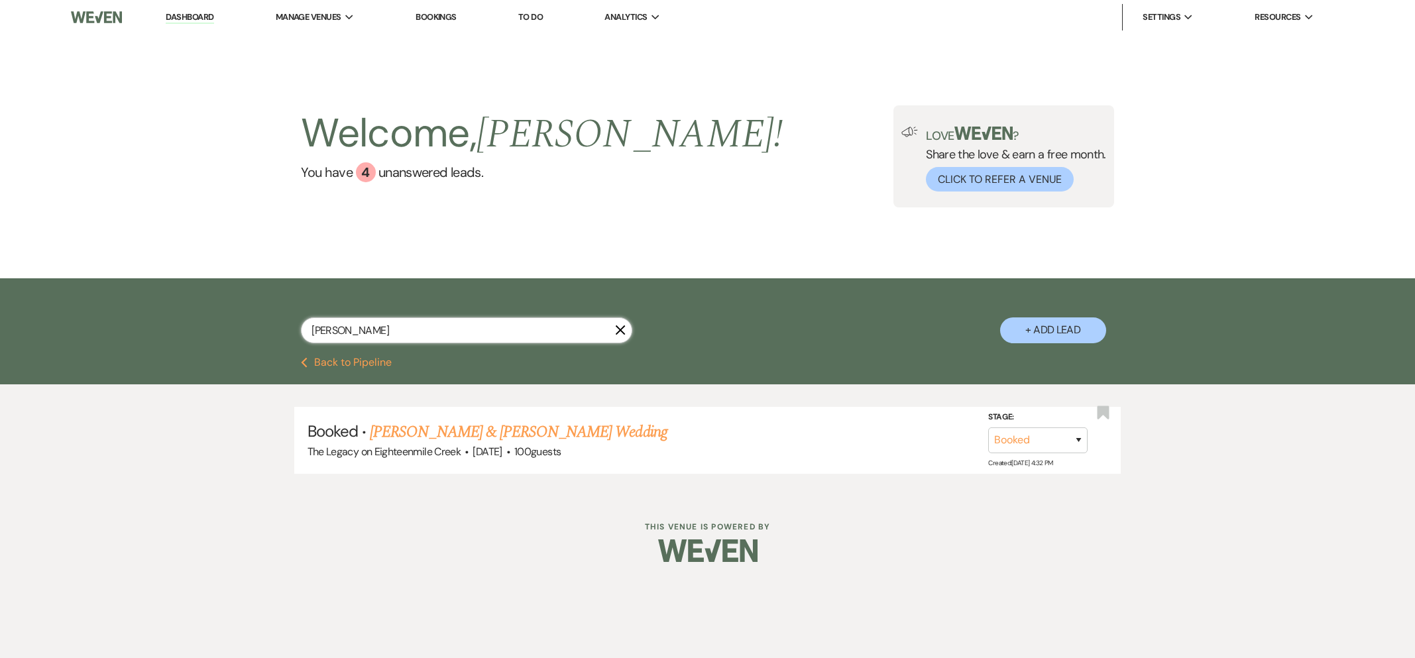
drag, startPoint x: 346, startPoint y: 334, endPoint x: 265, endPoint y: 327, distance: 81.1
click at [265, 327] on div "[PERSON_NAME] X + Add Lead" at bounding box center [708, 319] width 954 height 69
type input "Mc"
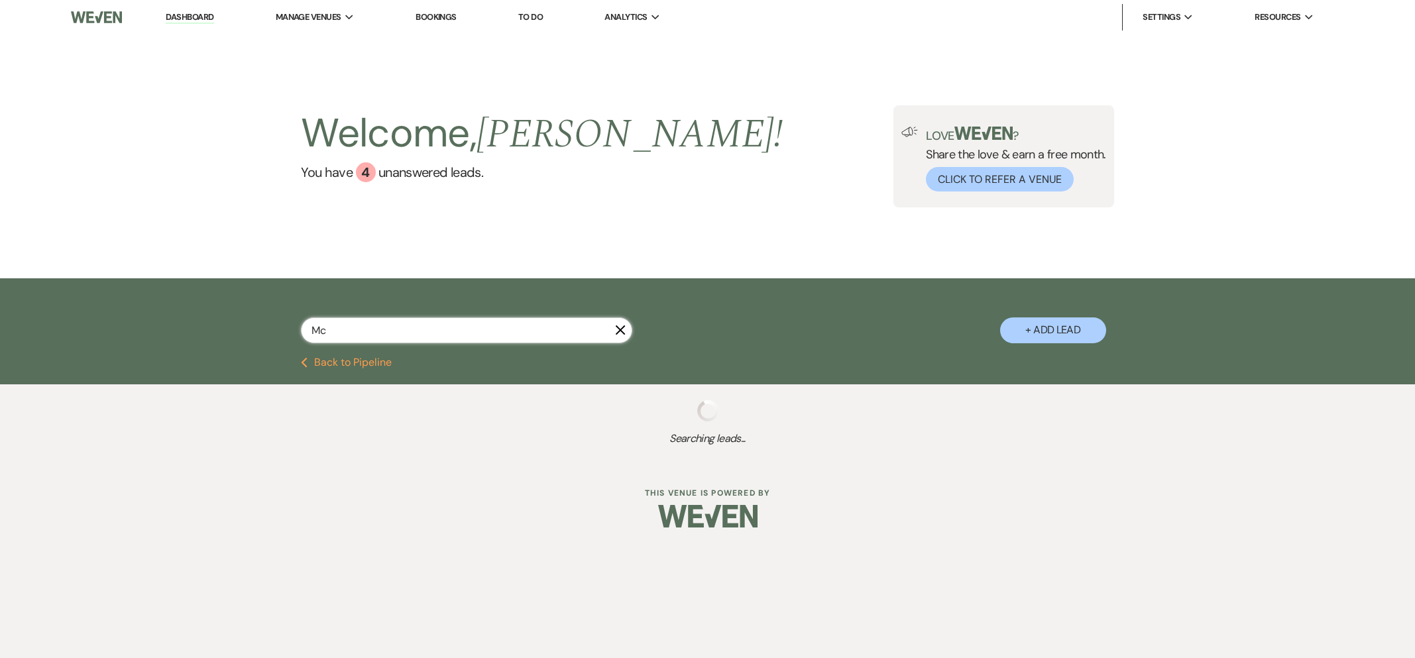
select select "8"
select select "1"
select select "8"
select select "7"
select select "8"
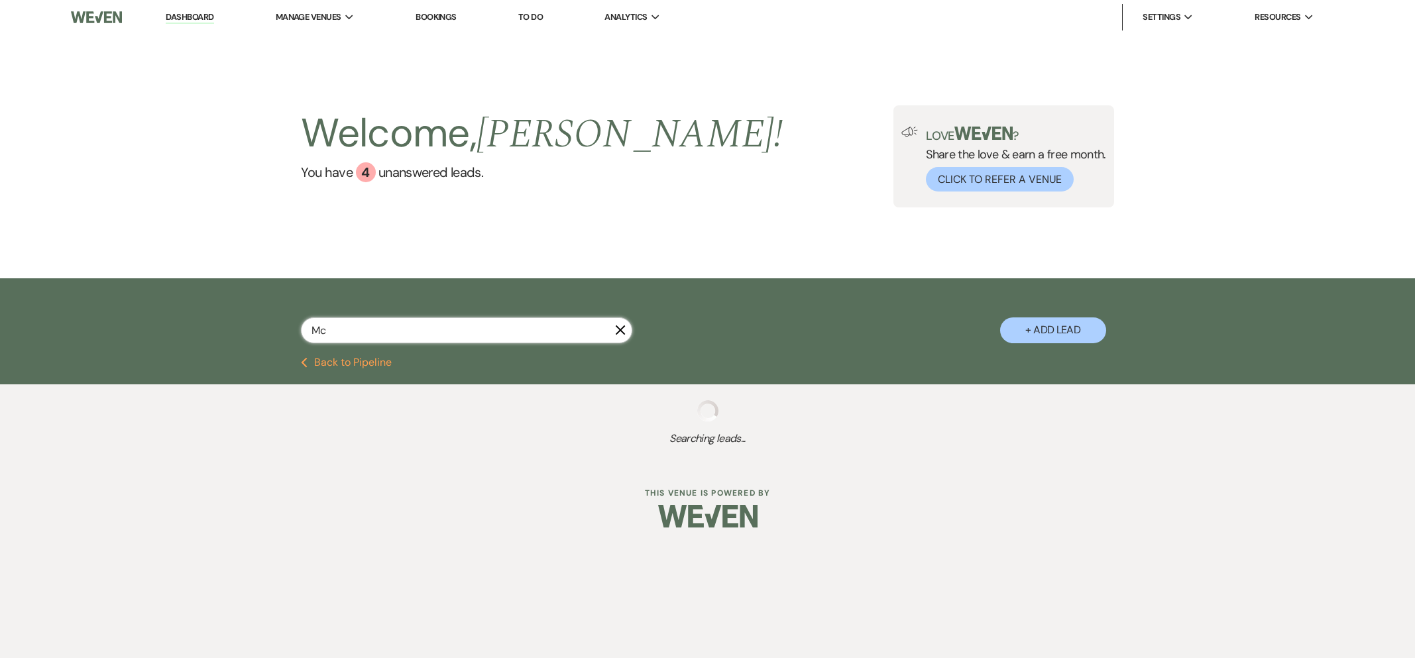
select select "5"
select select "8"
select select "6"
select select "8"
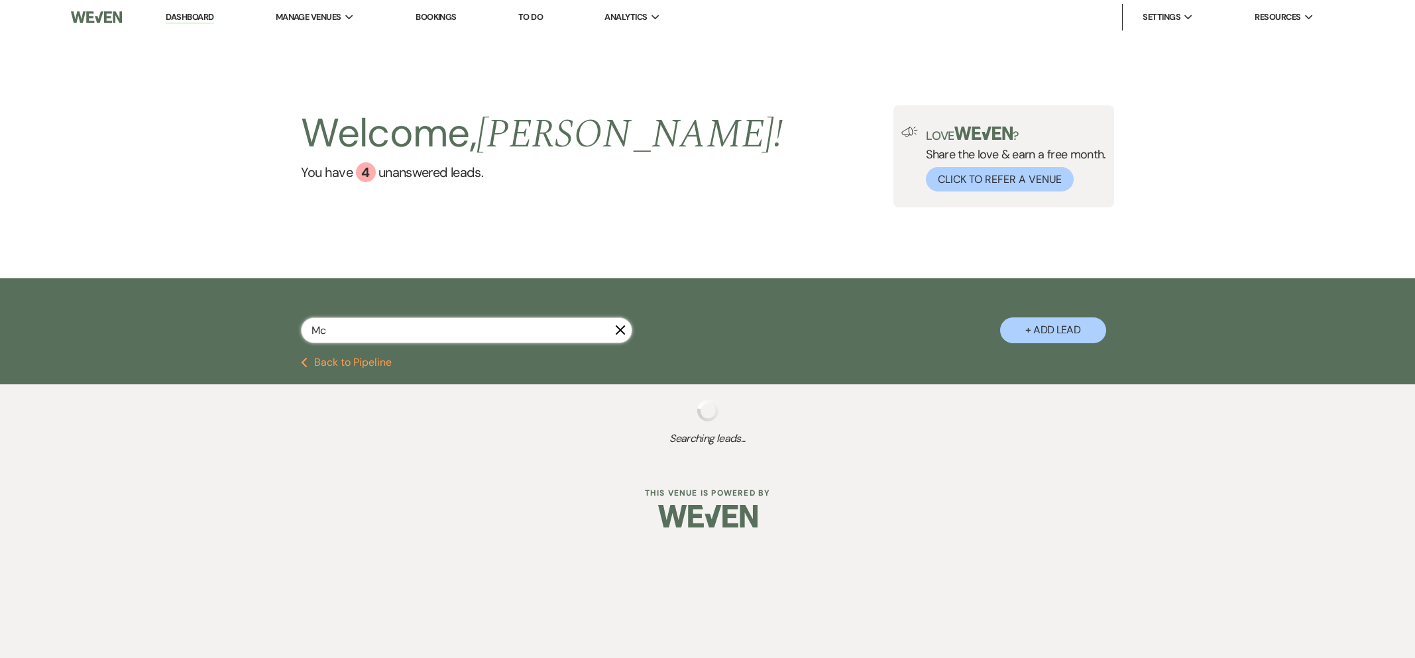
select select "10"
select select "8"
select select "5"
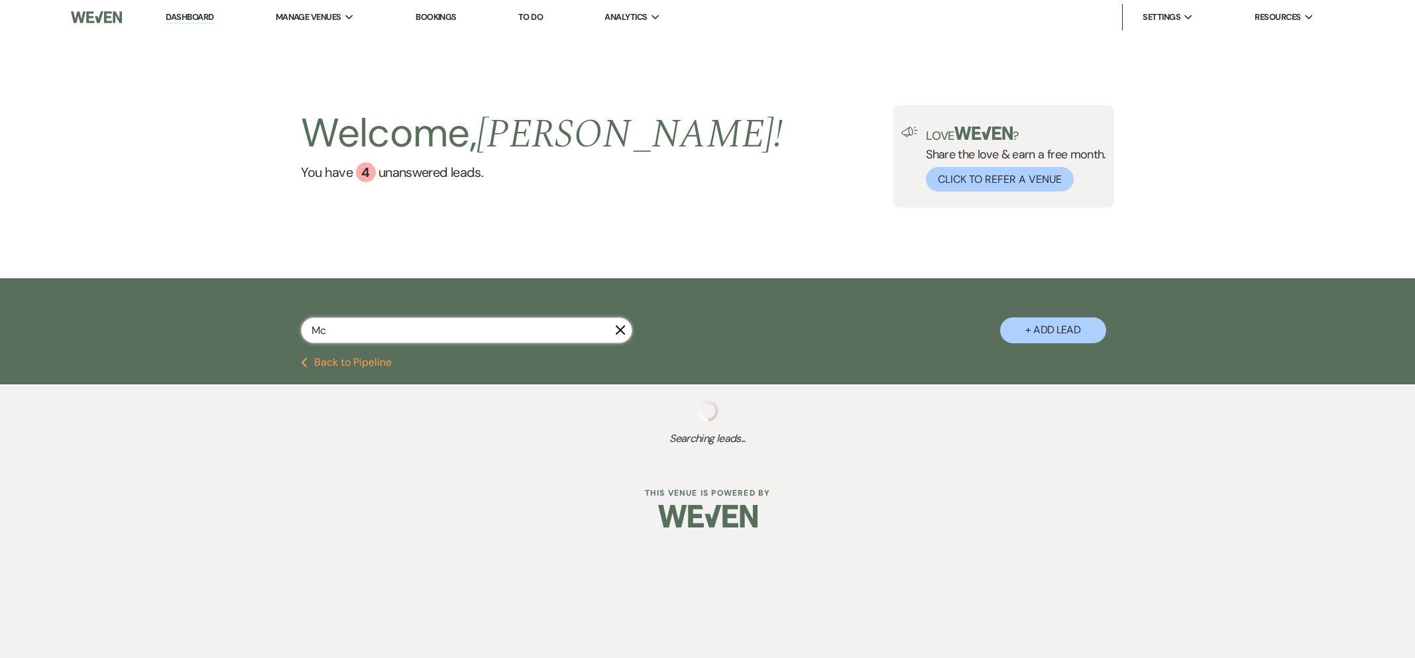
select select "8"
select select "10"
select select "8"
select select "10"
select select "8"
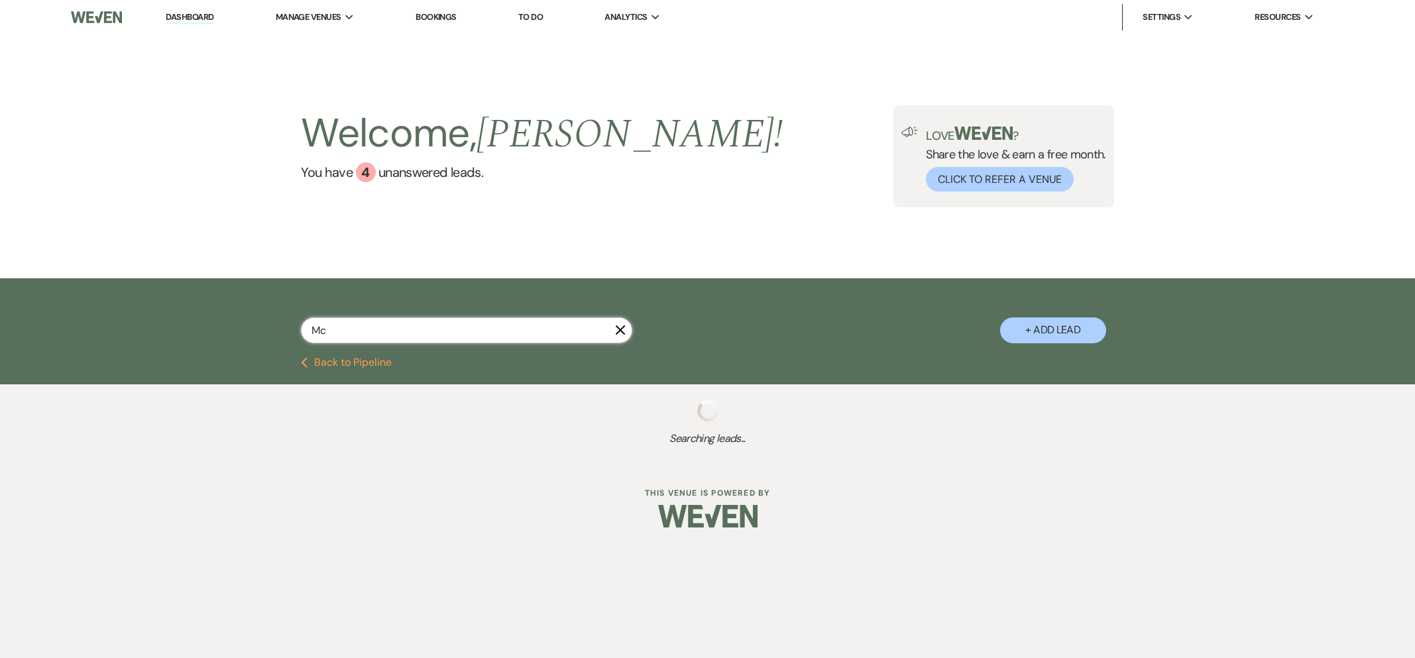
select select "10"
select select "8"
select select "10"
select select "8"
select select "7"
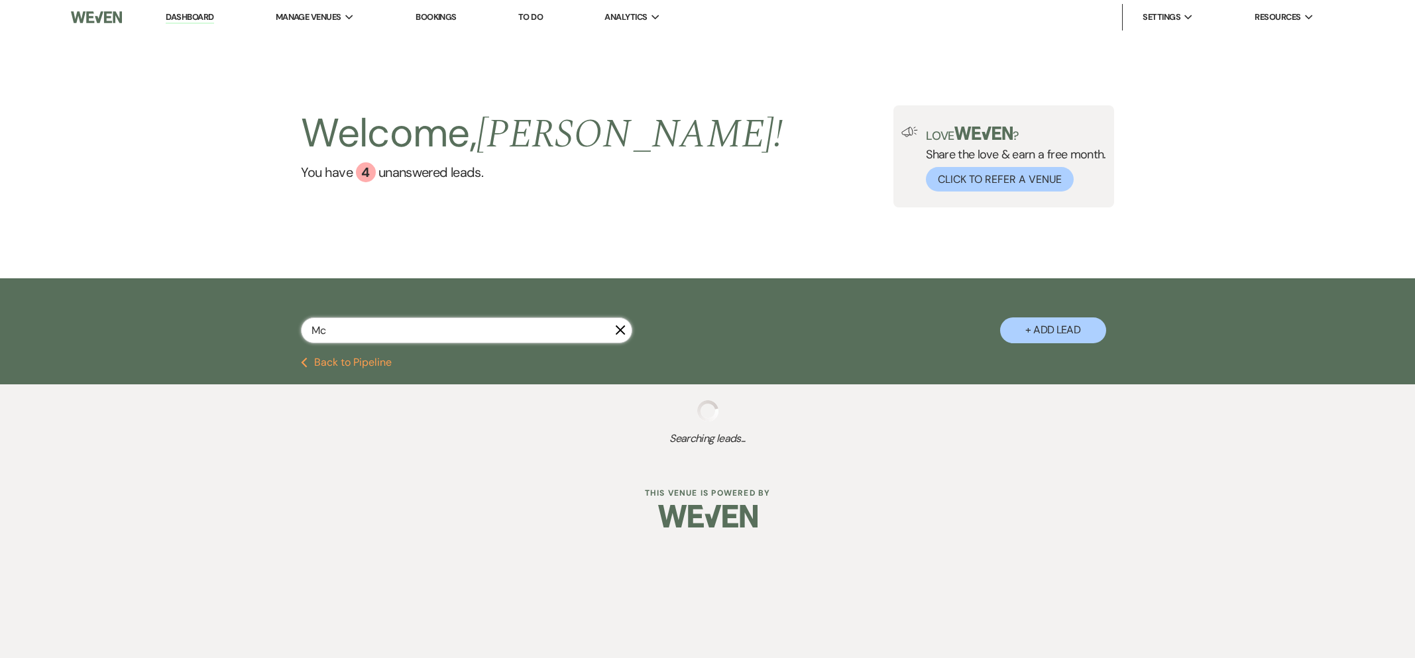
select select "8"
select select "6"
select select "8"
select select "5"
select select "8"
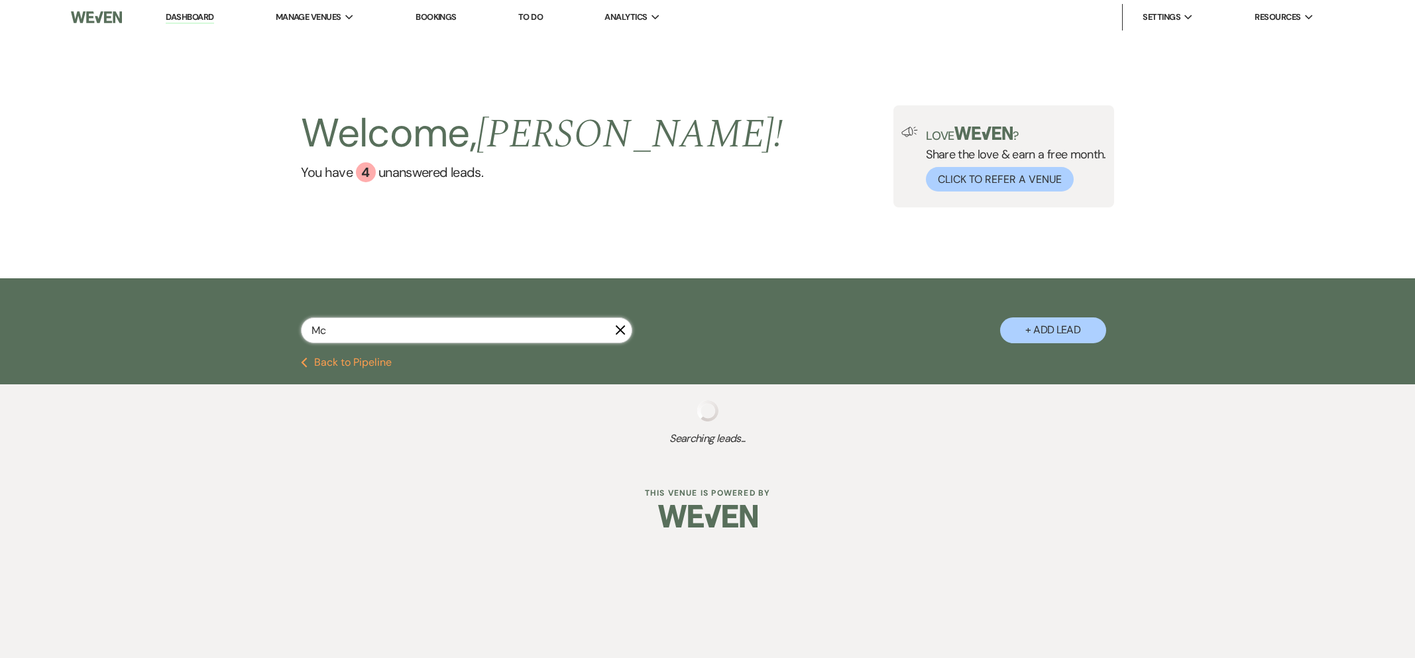
select select "6"
select select "8"
select select "5"
select select "8"
select select "7"
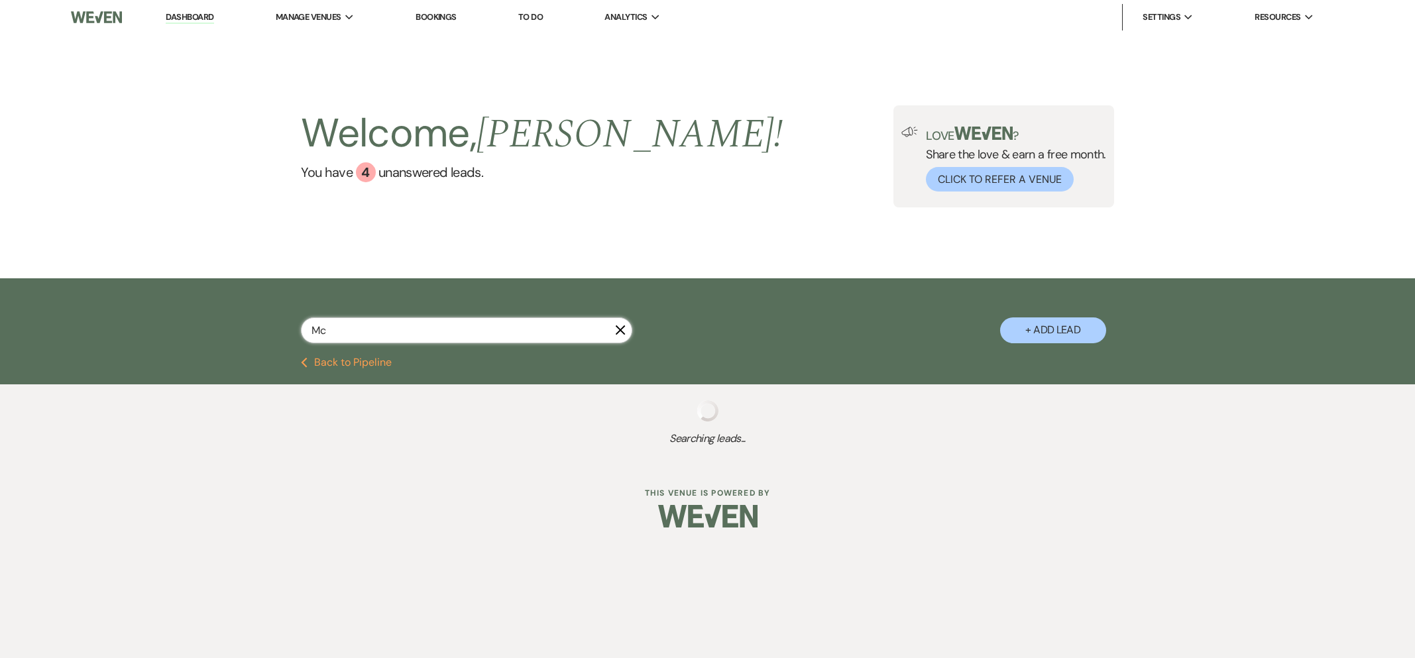
select select "8"
select select "5"
select select "8"
select select "5"
select select "8"
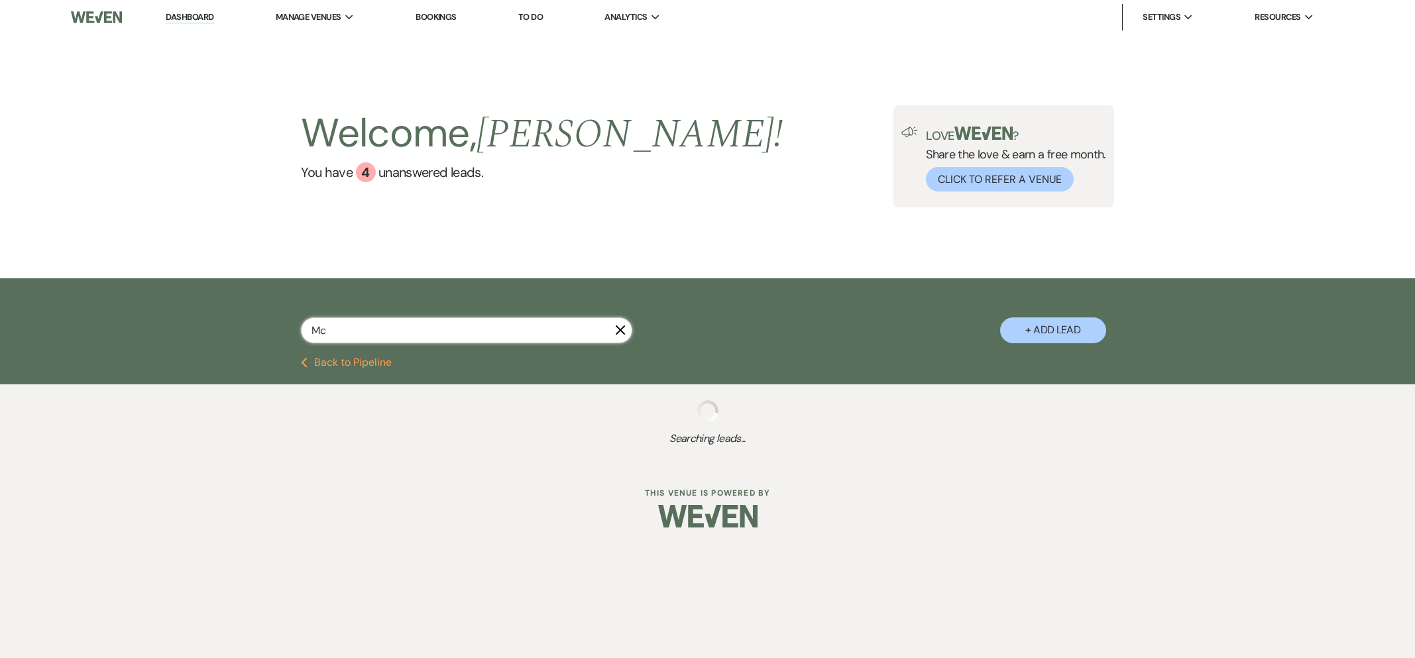
select select "5"
select select "8"
select select "6"
select select "8"
select select "6"
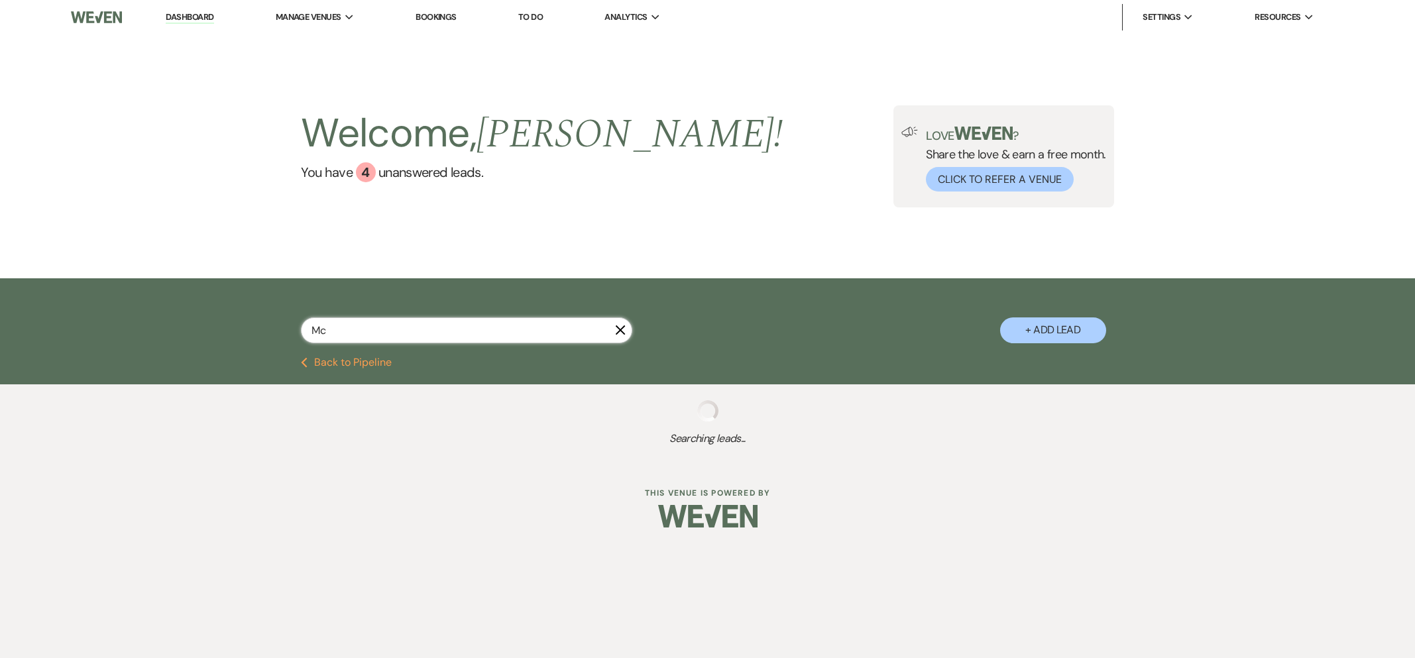
select select "8"
select select "6"
select select "8"
select select "1"
select select "8"
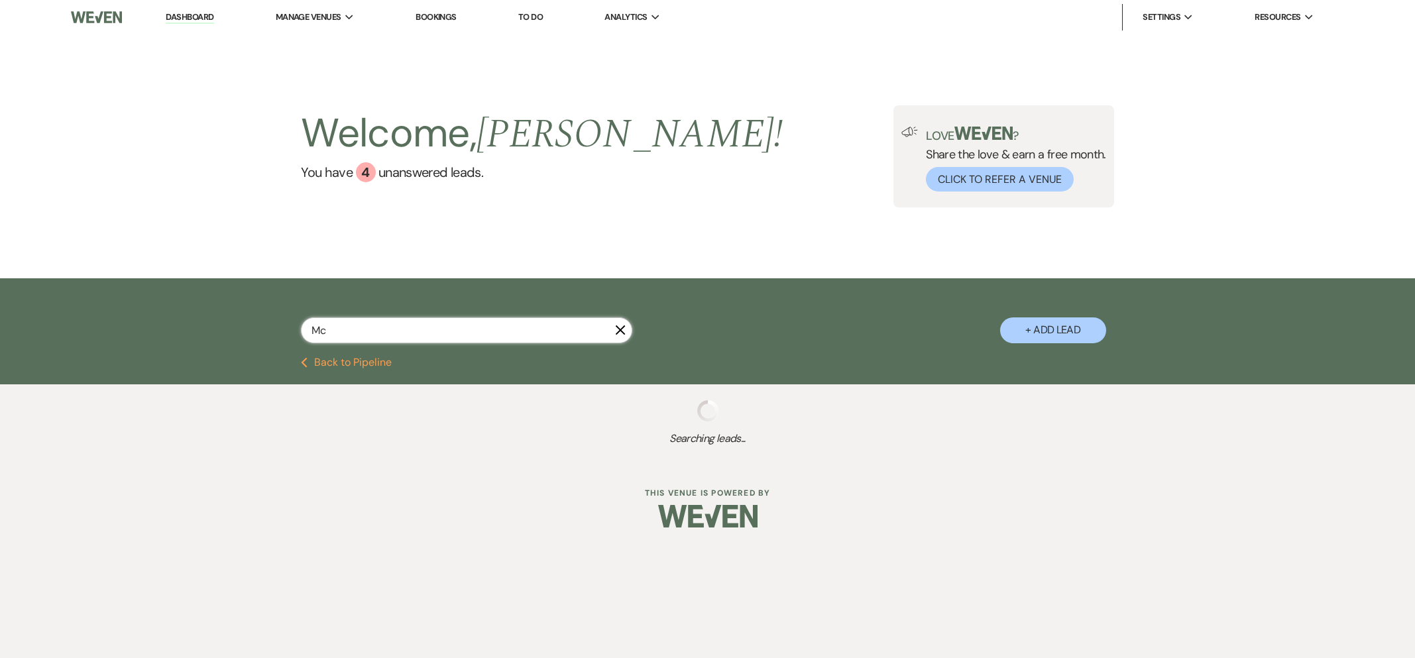
select select "11"
select select "8"
select select "5"
select select "8"
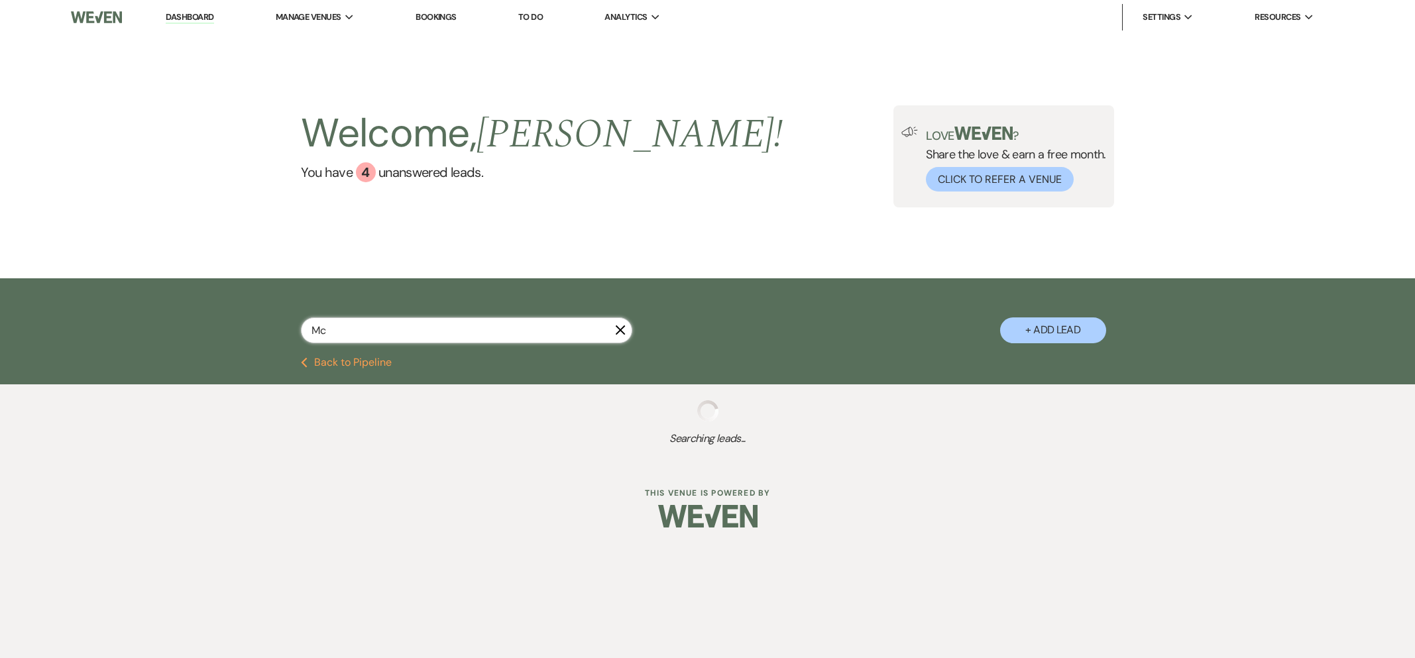
select select "8"
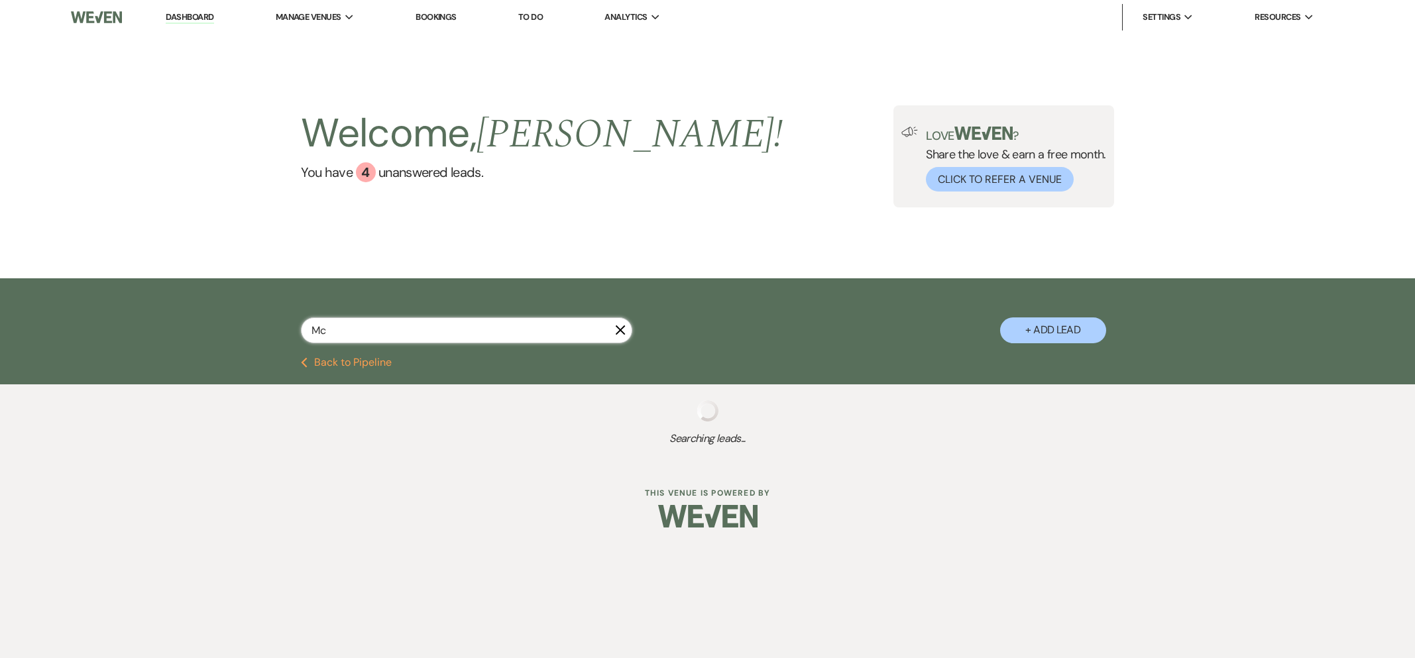
select select "8"
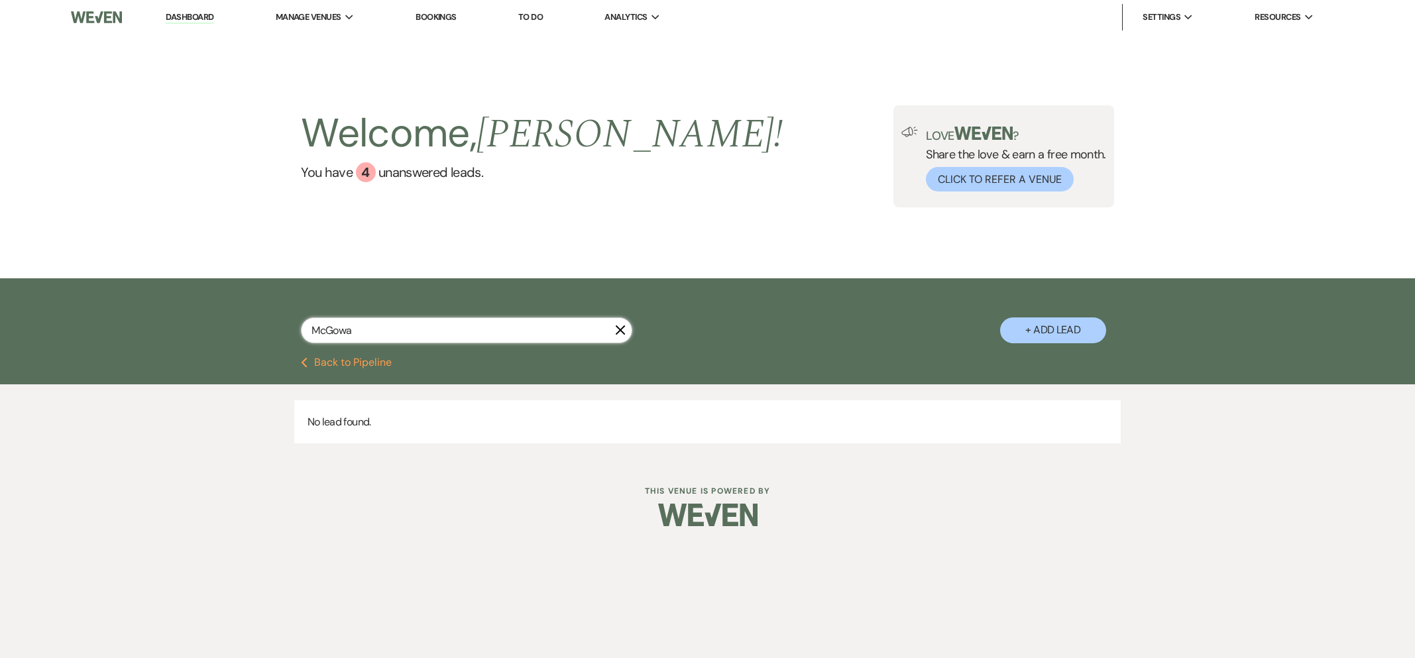
type input "[PERSON_NAME]"
select select "8"
select select "6"
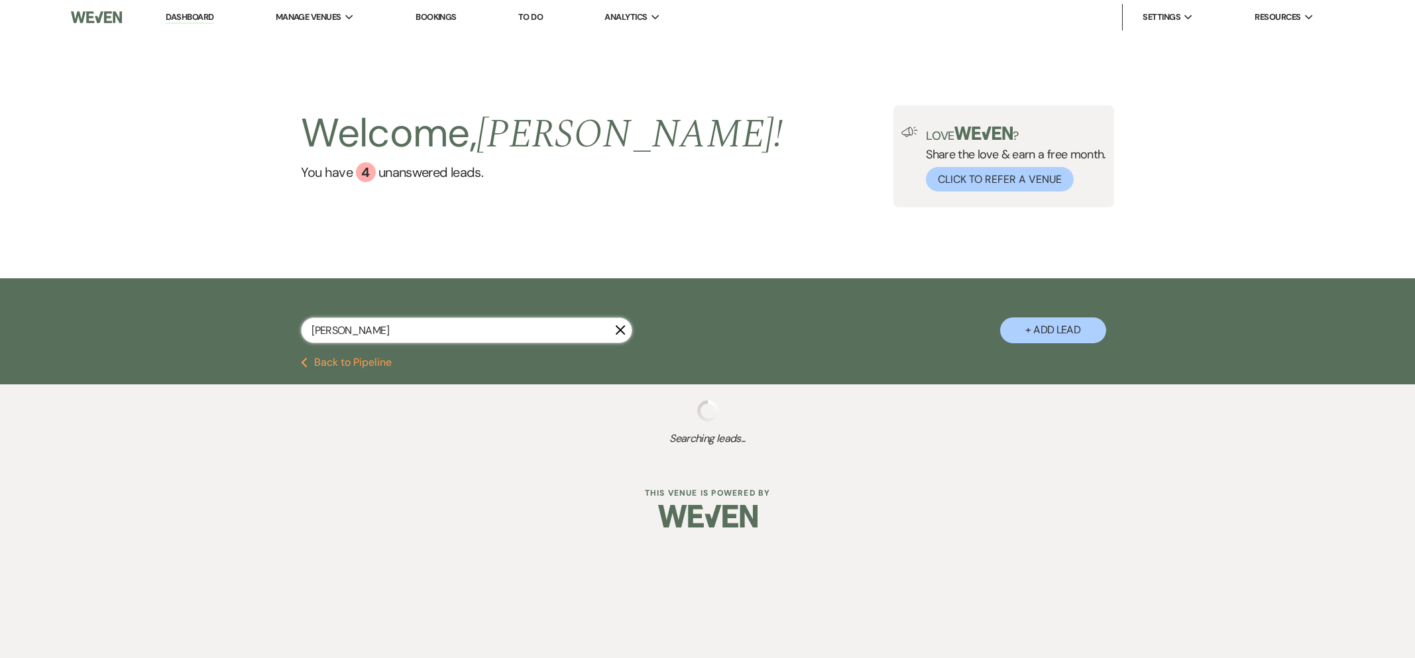
select select "8"
select select "6"
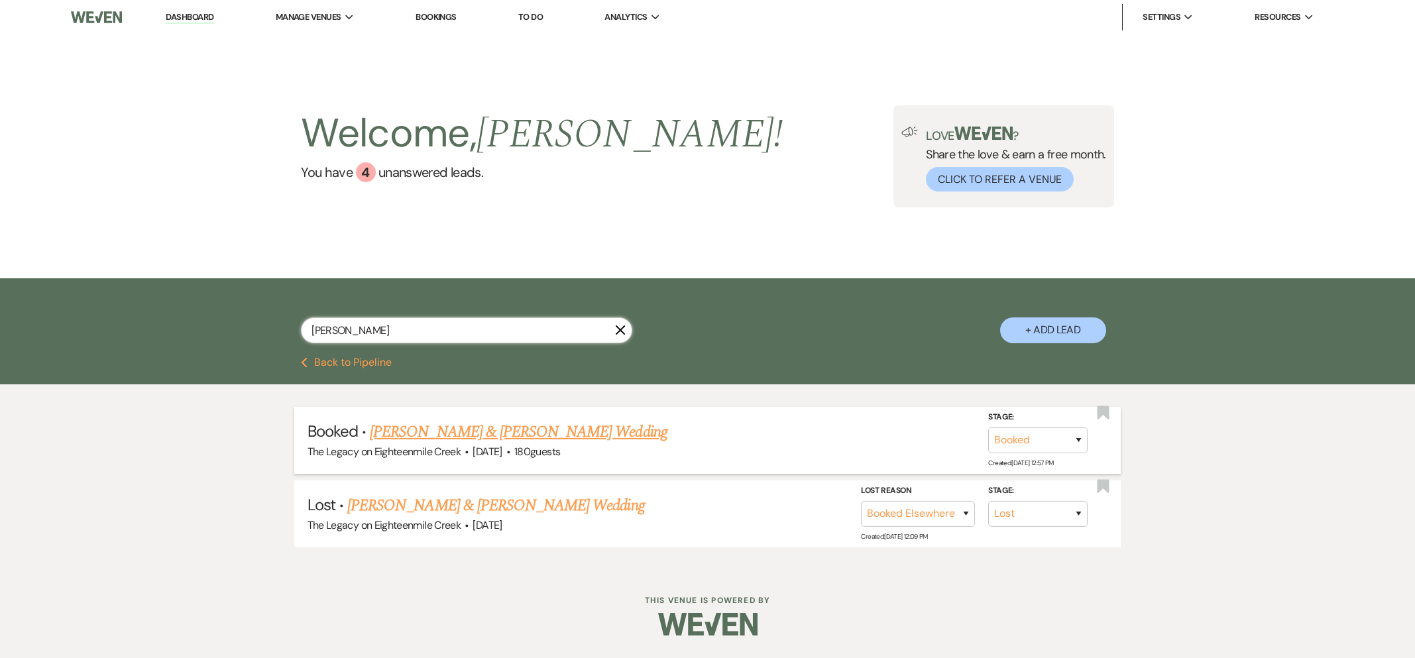
type input "[PERSON_NAME]"
click at [471, 433] on link "[PERSON_NAME] & [PERSON_NAME] Wedding" at bounding box center [518, 432] width 297 height 24
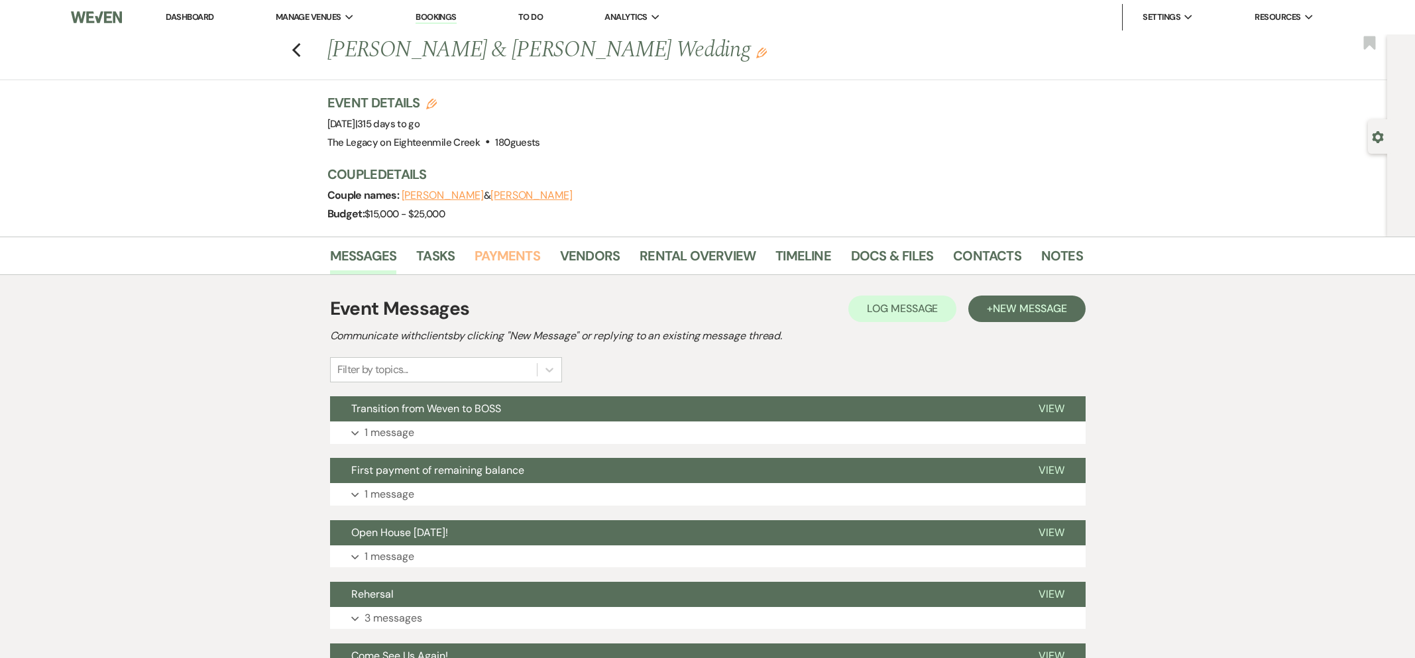
drag, startPoint x: 518, startPoint y: 258, endPoint x: 518, endPoint y: 282, distance: 24.5
click at [518, 258] on link "Payments" at bounding box center [508, 259] width 66 height 29
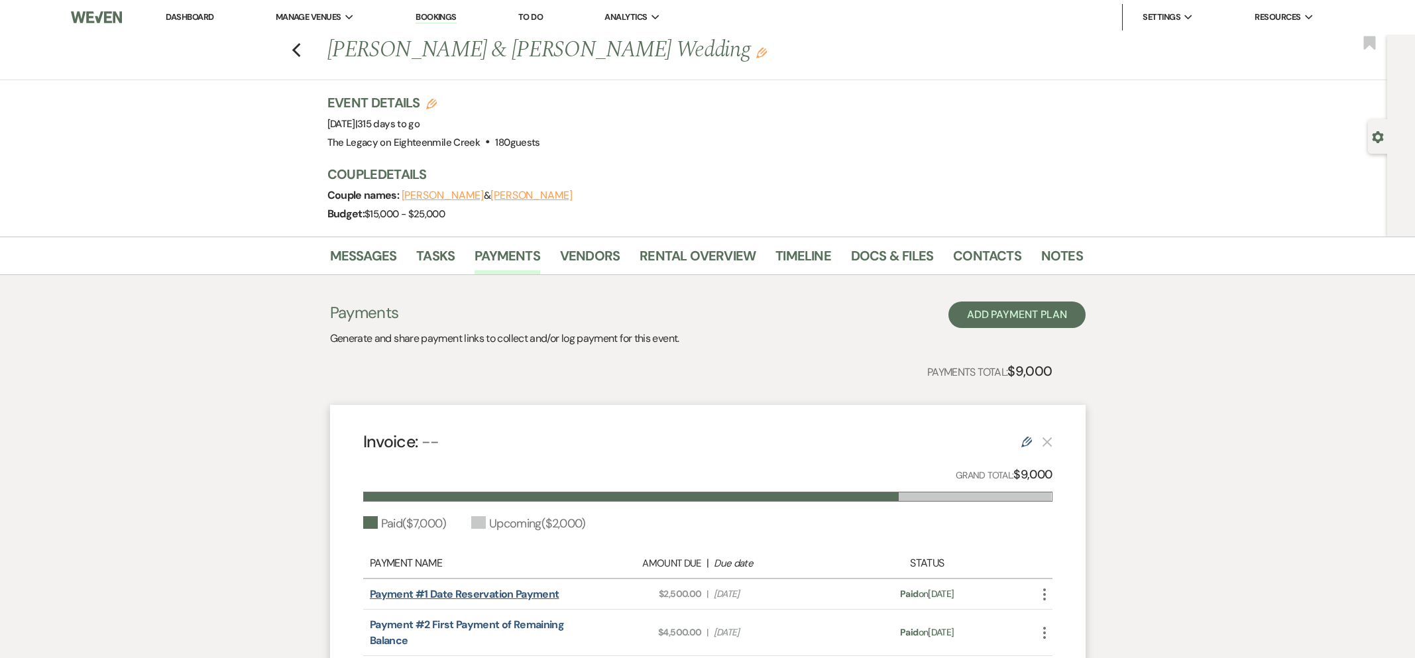
click at [495, 593] on link "Payment #1 Date Reservation Payment" at bounding box center [465, 594] width 190 height 14
